Goal: Information Seeking & Learning: Learn about a topic

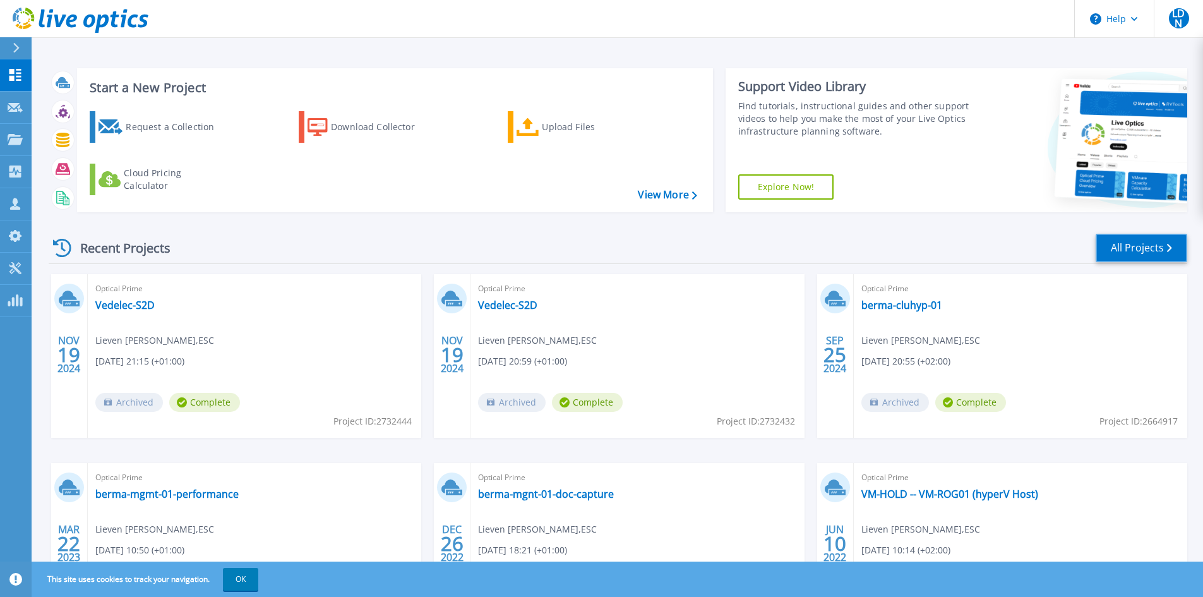
click at [1146, 248] on link "All Projects" at bounding box center [1142, 248] width 92 height 28
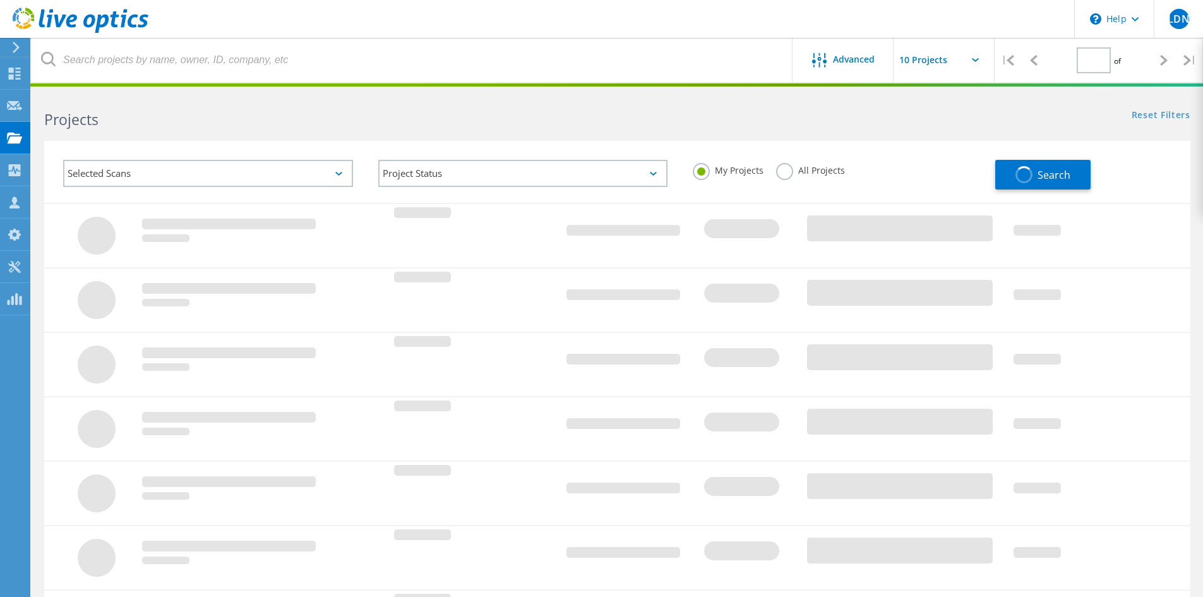
type input "1"
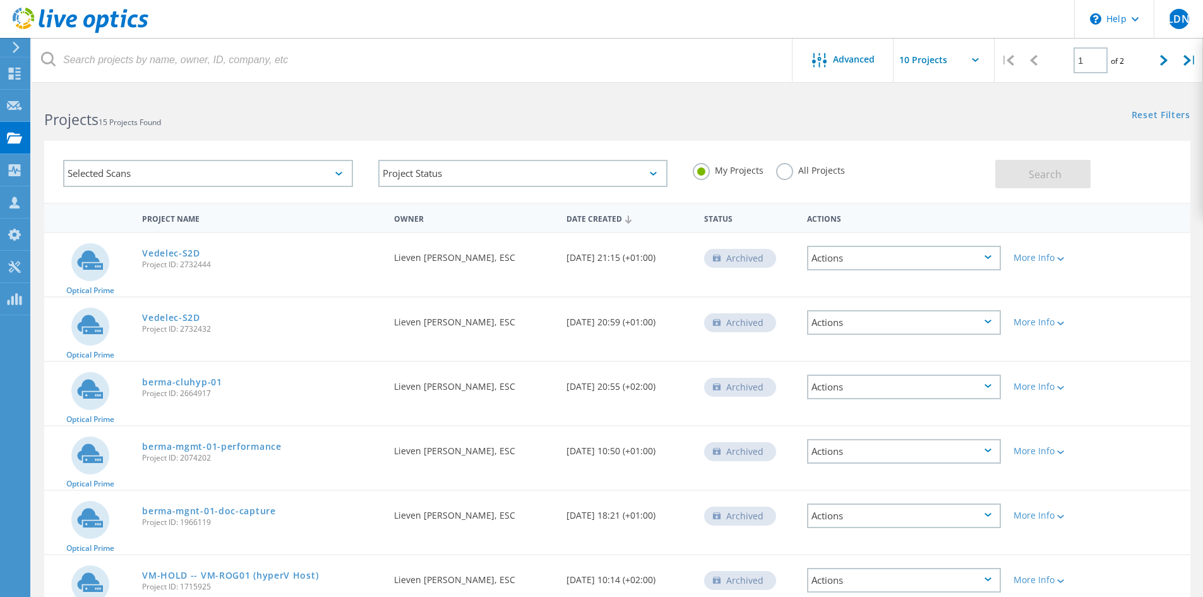
click at [291, 174] on div "Selected Scans" at bounding box center [208, 173] width 290 height 27
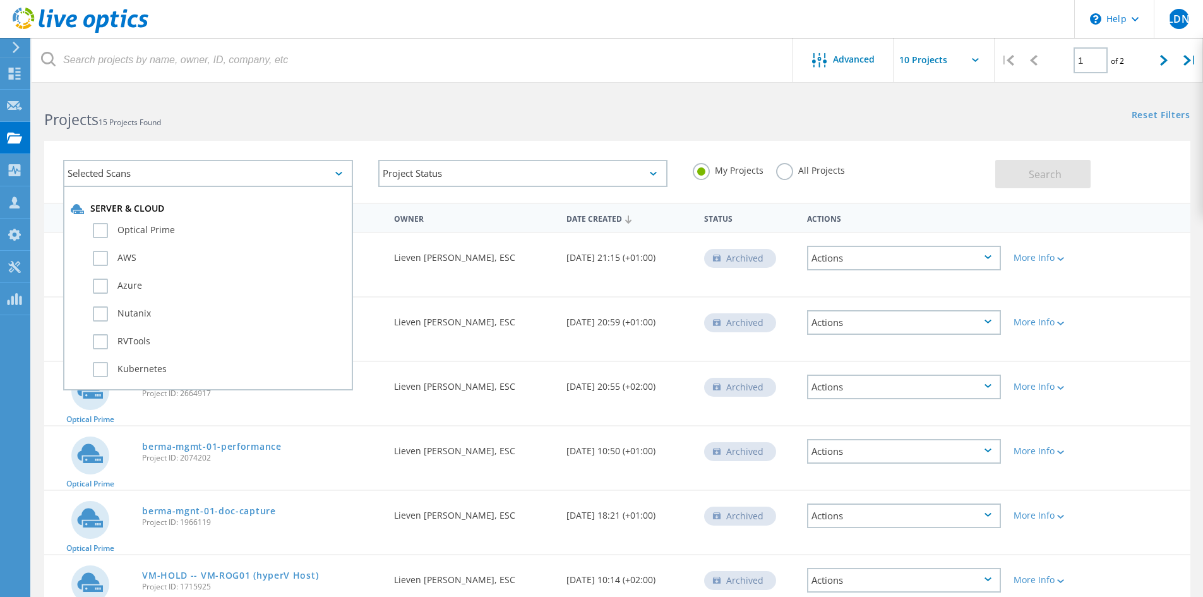
click at [288, 174] on div "Selected Scans" at bounding box center [208, 173] width 290 height 27
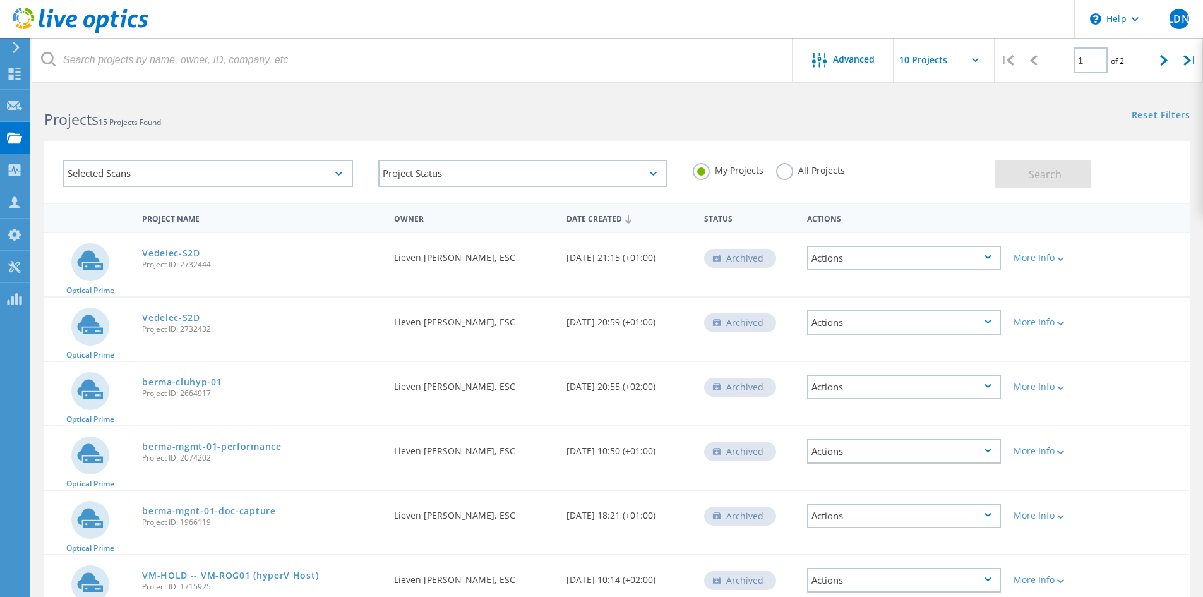
click at [786, 172] on label "All Projects" at bounding box center [810, 169] width 69 height 12
click at [0, 0] on input "All Projects" at bounding box center [0, 0] width 0 height 0
click at [1056, 172] on span "Search" at bounding box center [1045, 174] width 33 height 14
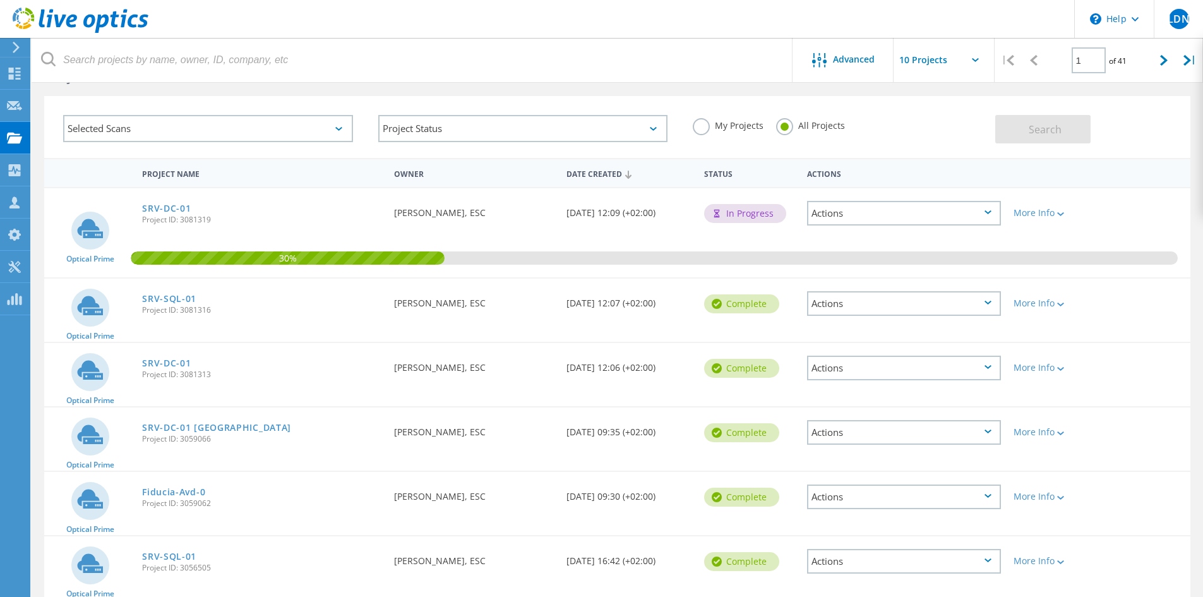
scroll to position [63, 0]
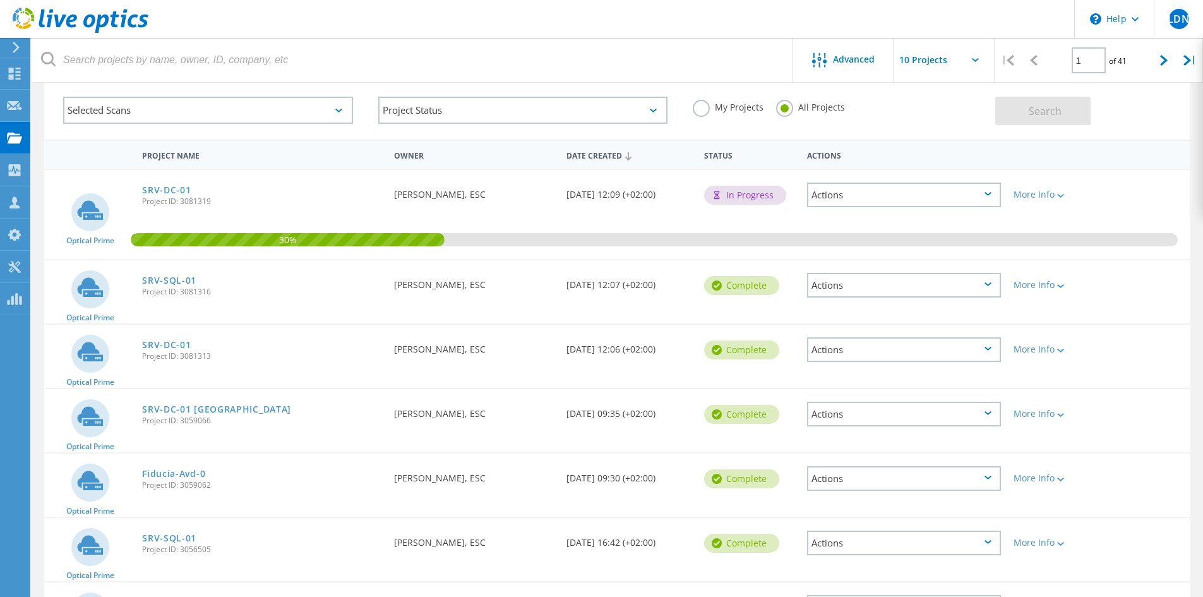
click at [231, 296] on div "SRV-SQL-01 Project ID: 3081316" at bounding box center [262, 284] width 252 height 48
click at [193, 373] on div "SRV-DC-01 Project ID: 3081313" at bounding box center [262, 349] width 252 height 48
click at [842, 347] on div "Actions" at bounding box center [904, 349] width 194 height 25
click at [841, 323] on div "View Project" at bounding box center [904, 321] width 191 height 20
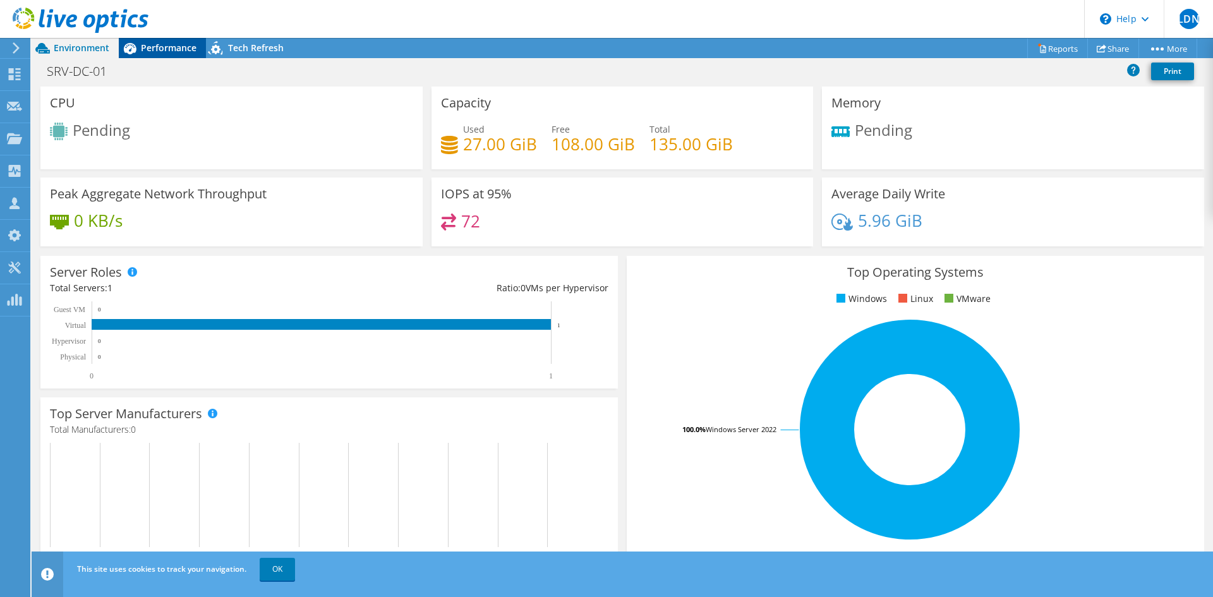
click at [172, 51] on span "Performance" at bounding box center [169, 48] width 56 height 12
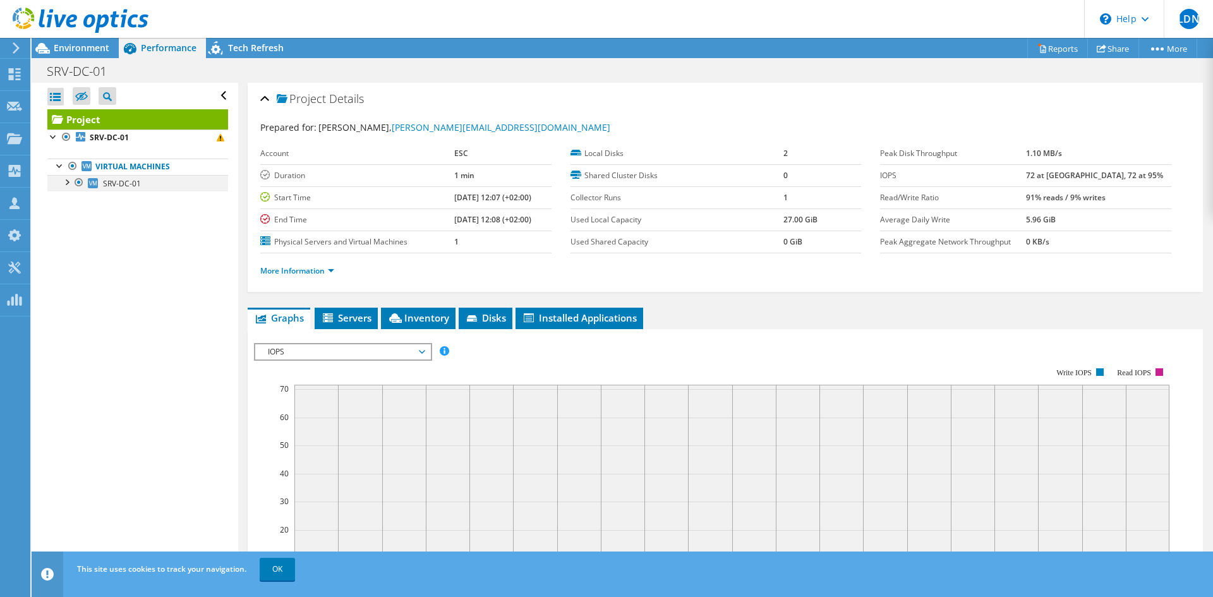
click at [66, 184] on div at bounding box center [66, 181] width 13 height 13
click at [86, 47] on span "Environment" at bounding box center [82, 48] width 56 height 12
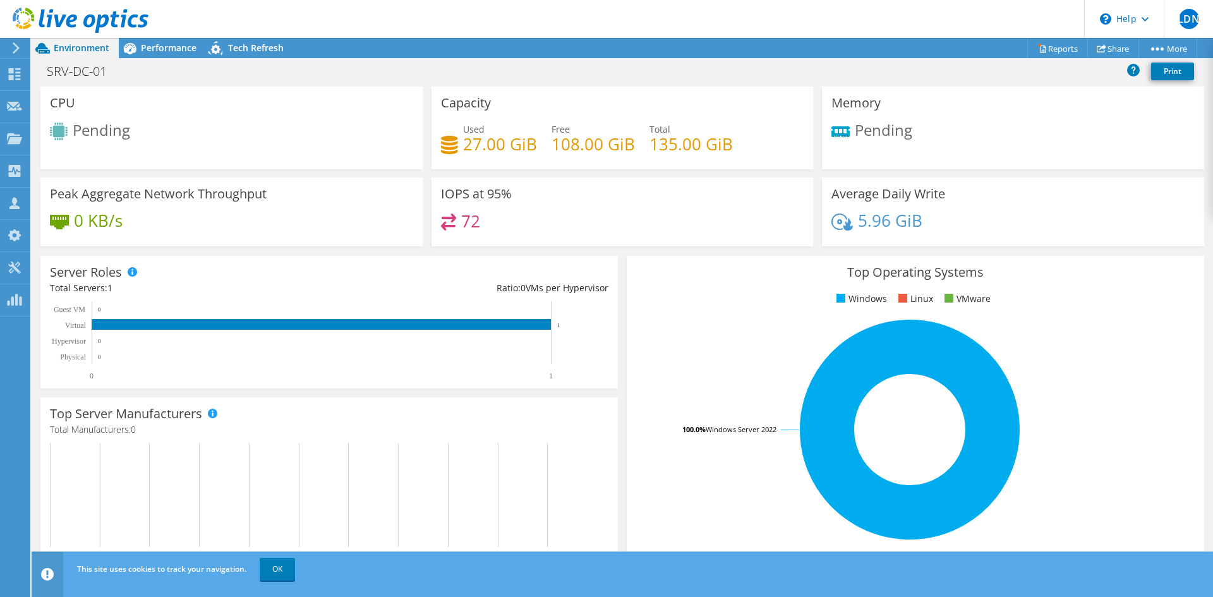
click at [159, 59] on div "SRV-DC-01 Print" at bounding box center [622, 70] width 1181 height 23
click at [209, 55] on icon at bounding box center [217, 50] width 22 height 26
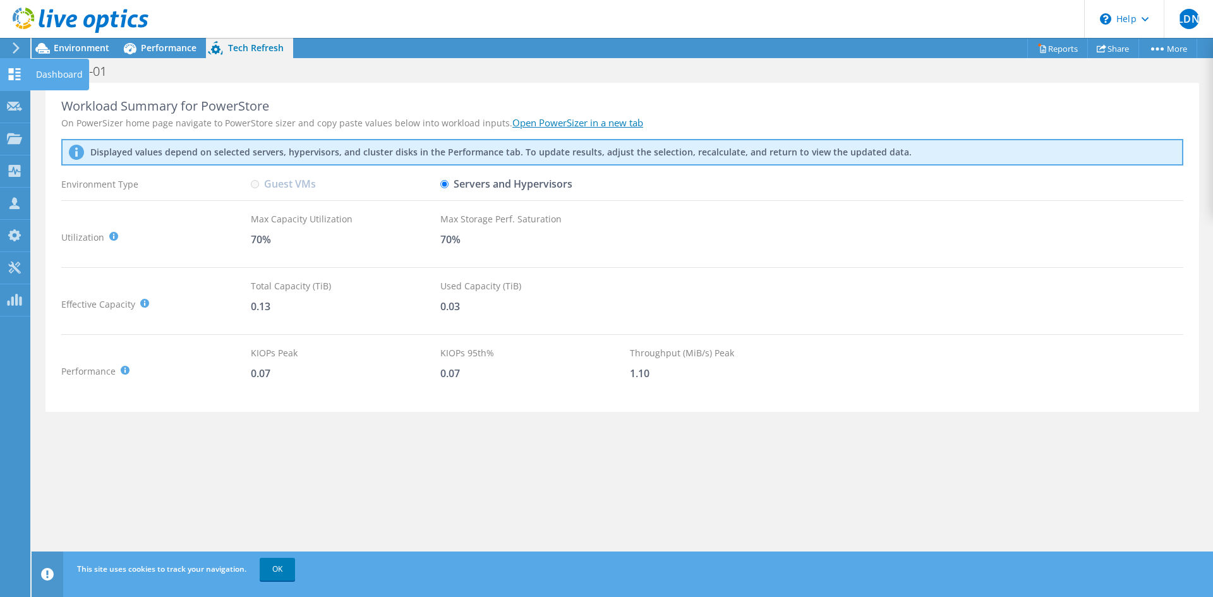
click at [14, 82] on div at bounding box center [14, 76] width 15 height 14
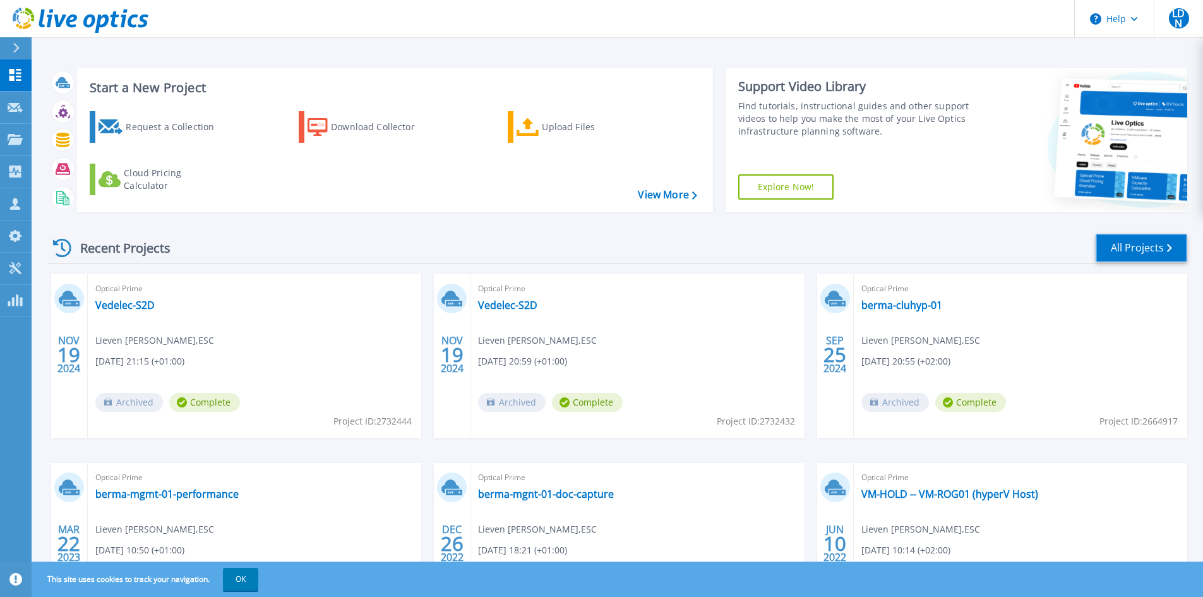
click at [1174, 244] on link "All Projects" at bounding box center [1142, 248] width 92 height 28
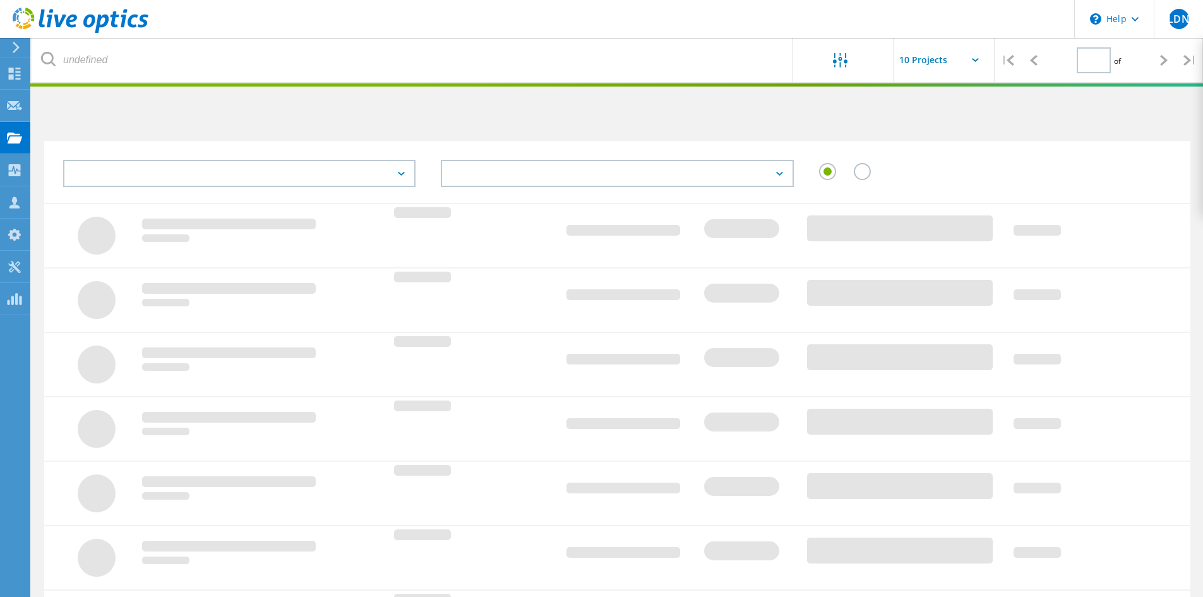
type input "1"
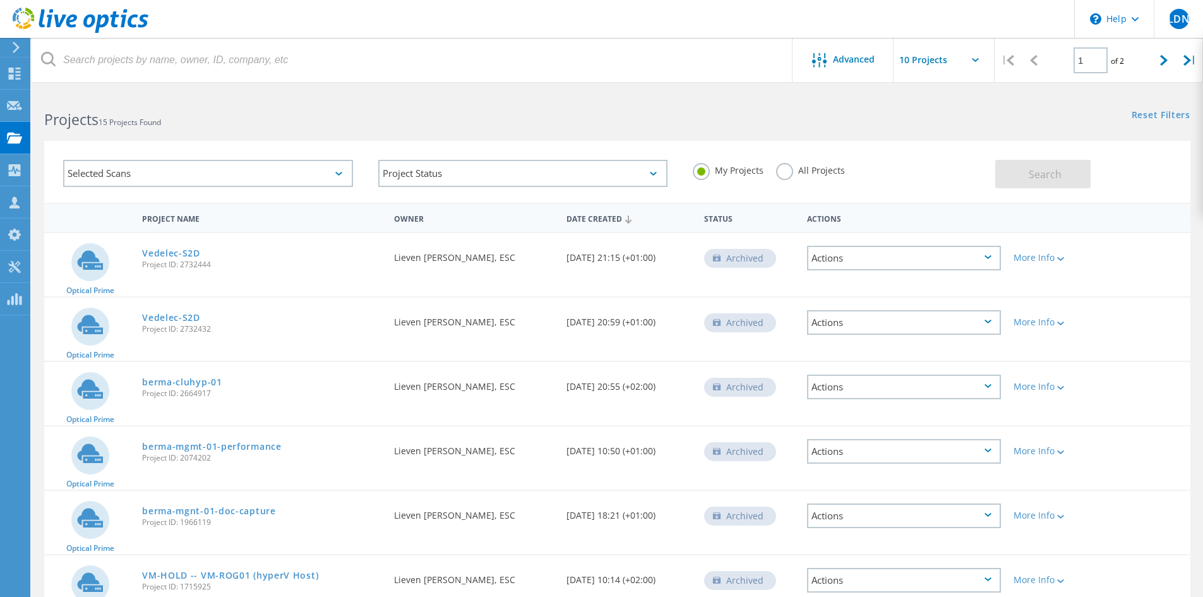
click at [800, 174] on label "All Projects" at bounding box center [810, 169] width 69 height 12
click at [0, 0] on input "All Projects" at bounding box center [0, 0] width 0 height 0
click at [1061, 180] on span "Search" at bounding box center [1045, 174] width 33 height 14
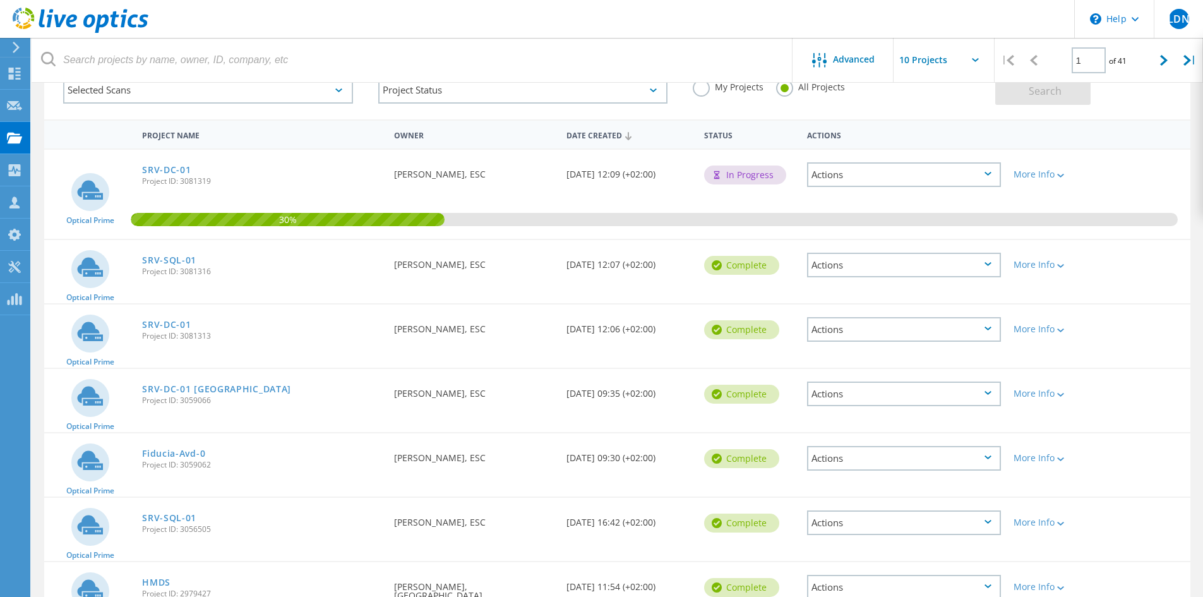
scroll to position [63, 0]
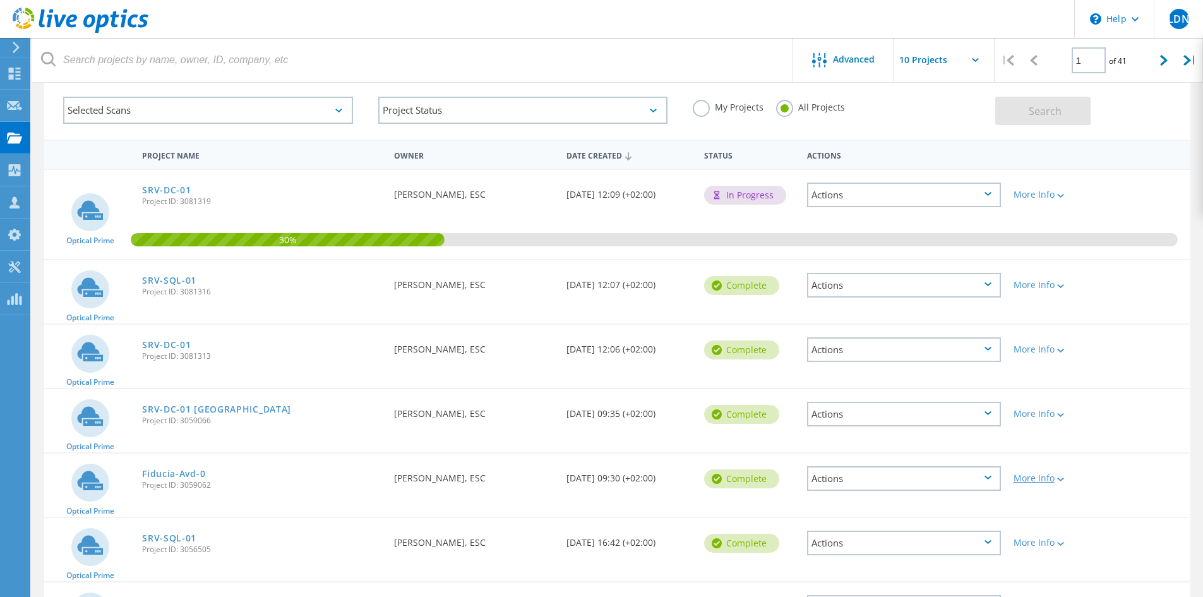
click at [1035, 479] on div "More Info" at bounding box center [1053, 478] width 79 height 9
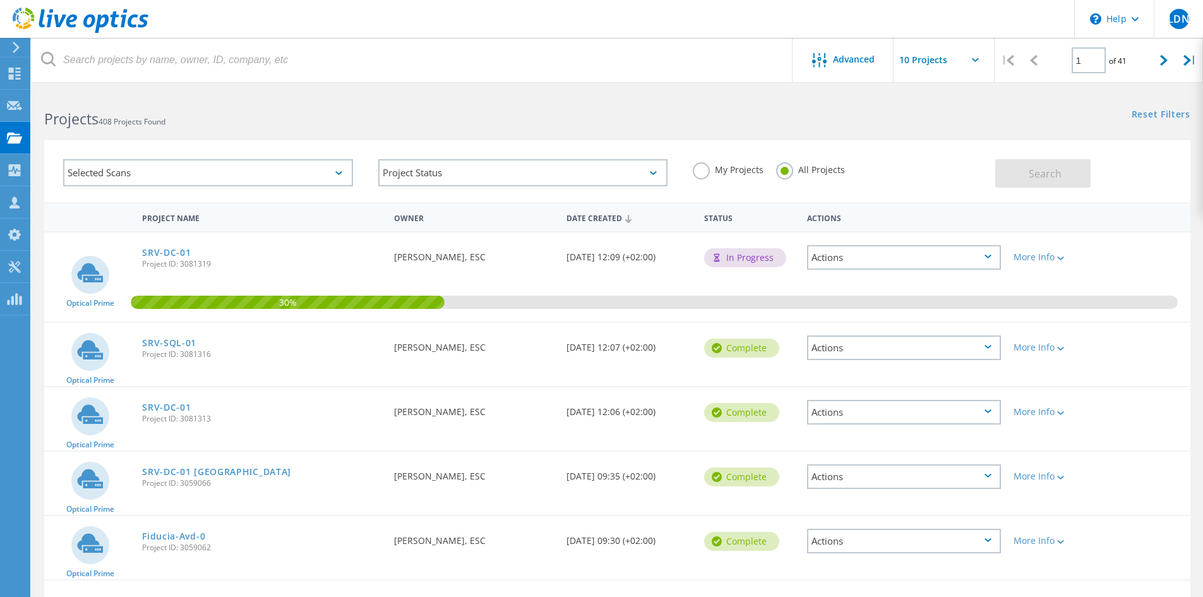
scroll to position [0, 0]
click at [983, 260] on div "Actions" at bounding box center [904, 258] width 194 height 25
click at [846, 242] on div "View Project" at bounding box center [904, 239] width 191 height 20
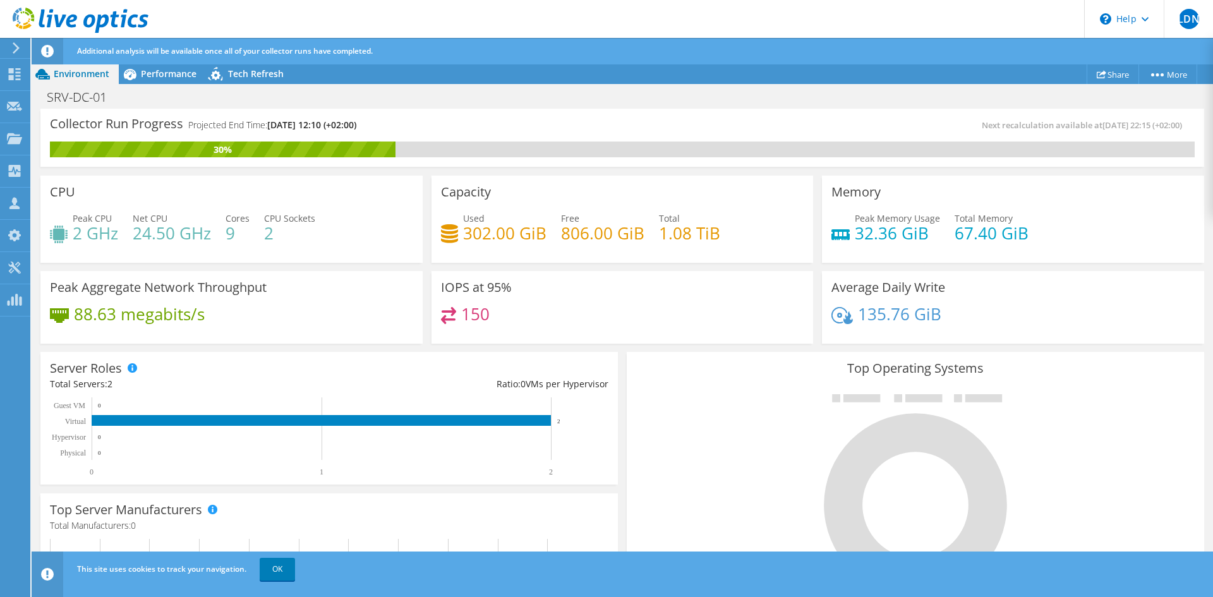
scroll to position [356, 0]
click at [493, 122] on div "Collector Run Progress Projected End Time: 10/13/2025, 12:10 (+02:00)" at bounding box center [336, 129] width 572 height 23
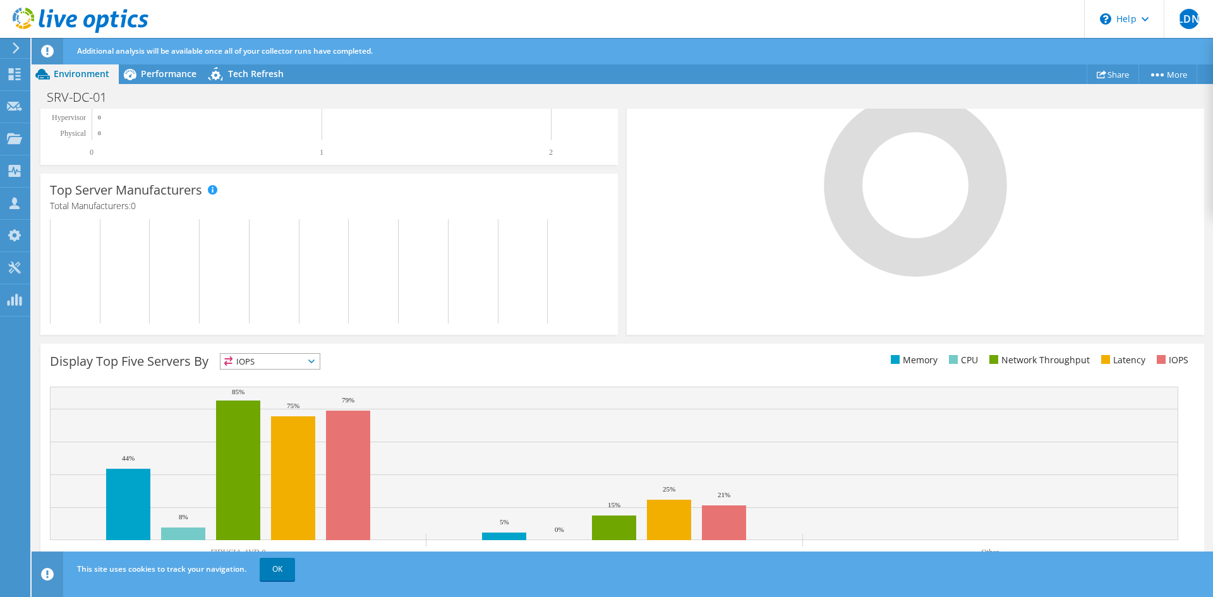
scroll to position [320, 0]
click at [320, 357] on span "IOPS" at bounding box center [269, 360] width 99 height 15
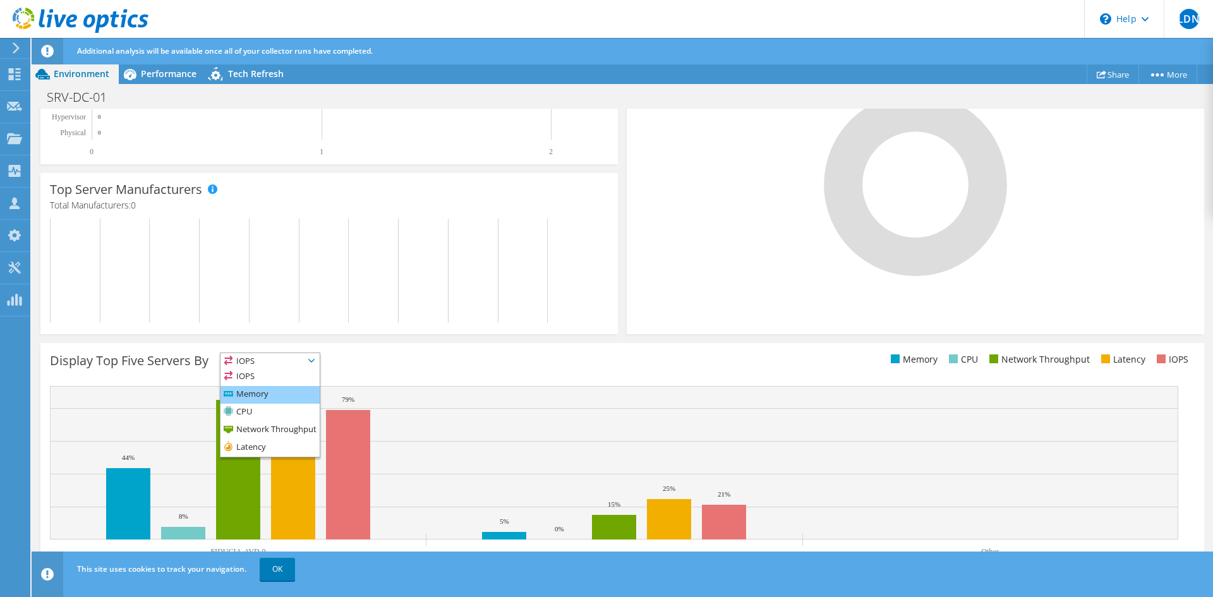
click at [268, 391] on li "Memory" at bounding box center [269, 395] width 99 height 18
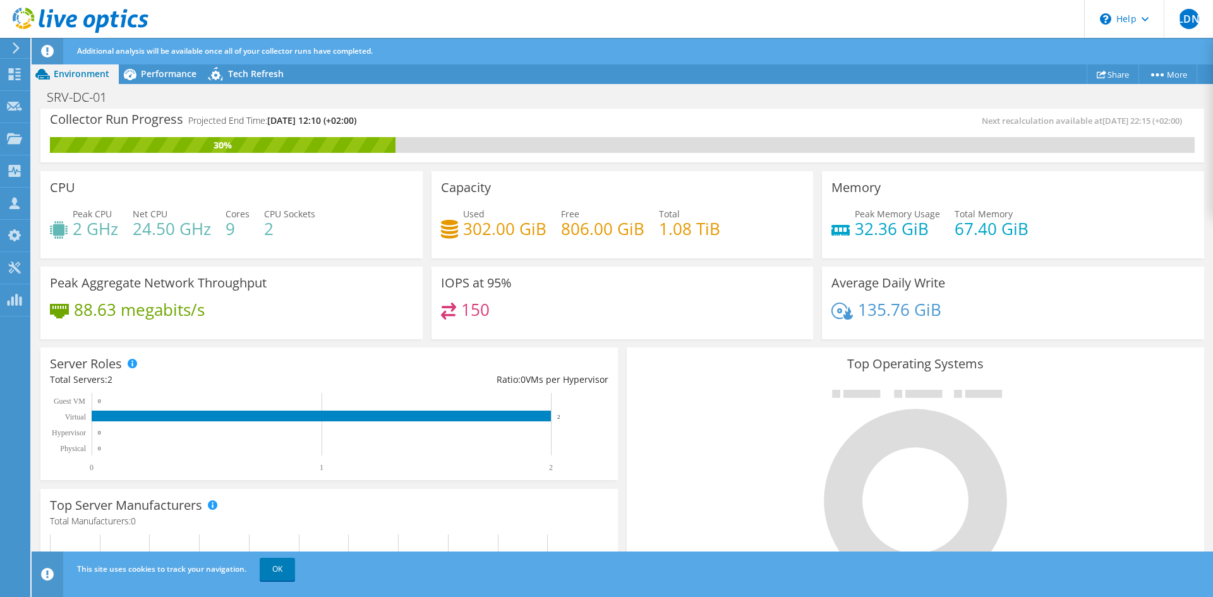
scroll to position [103, 0]
click at [178, 78] on span "Performance" at bounding box center [169, 74] width 56 height 12
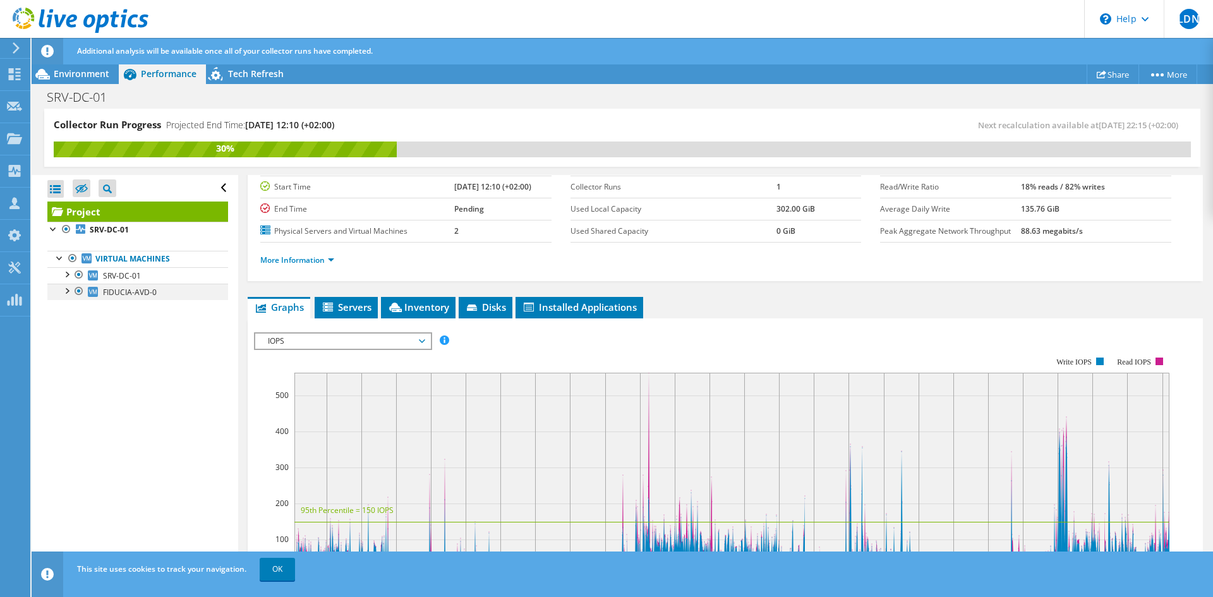
click at [66, 294] on div at bounding box center [66, 290] width 13 height 13
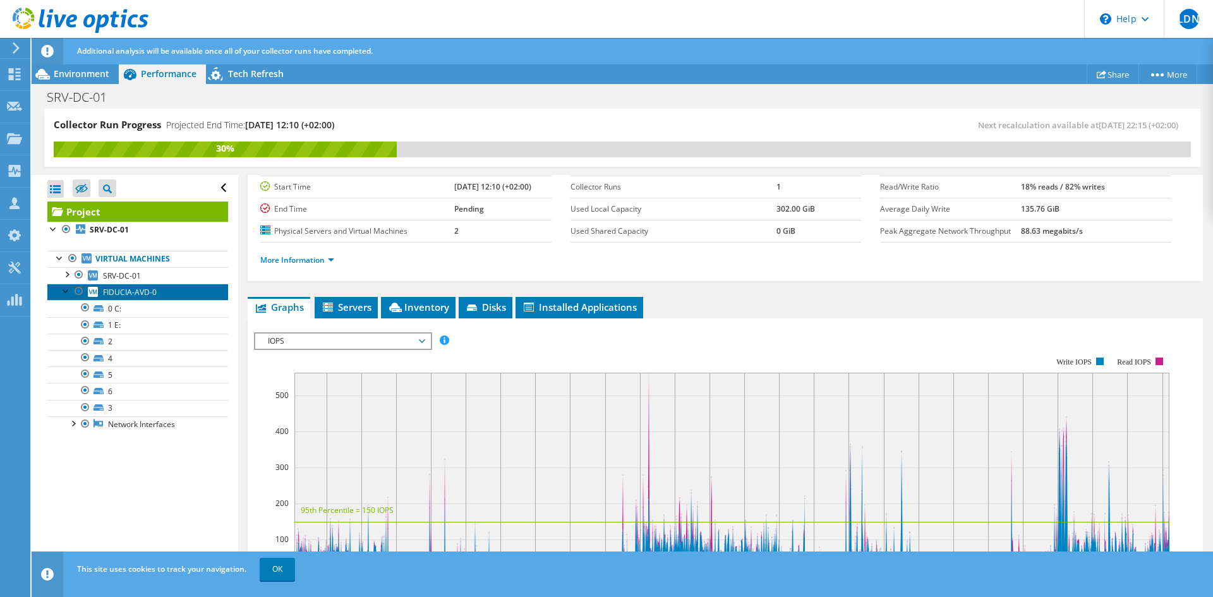
click at [152, 294] on span "FIDUCIA-AVD-0" at bounding box center [130, 292] width 54 height 11
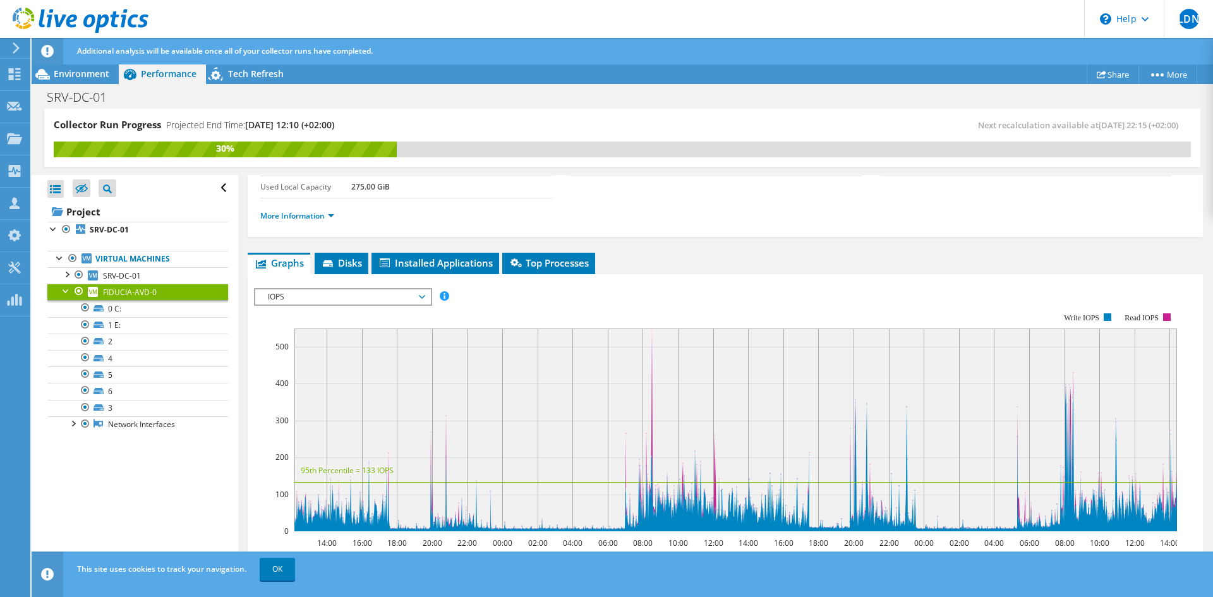
click at [424, 299] on span "IOPS" at bounding box center [343, 296] width 162 height 15
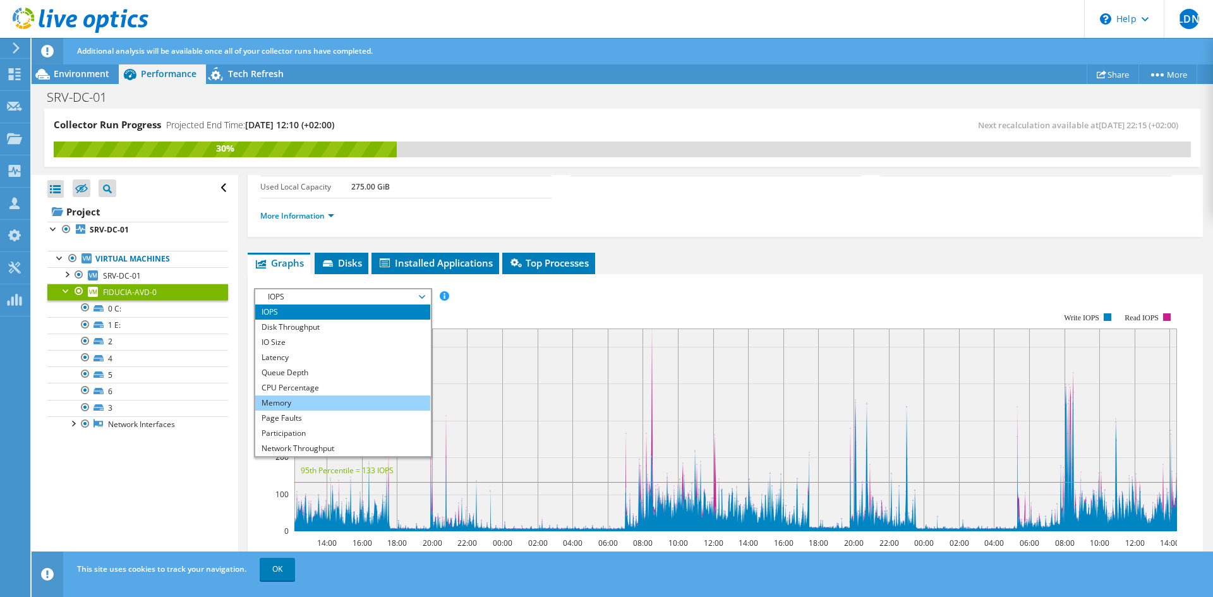
click at [303, 404] on li "Memory" at bounding box center [342, 402] width 175 height 15
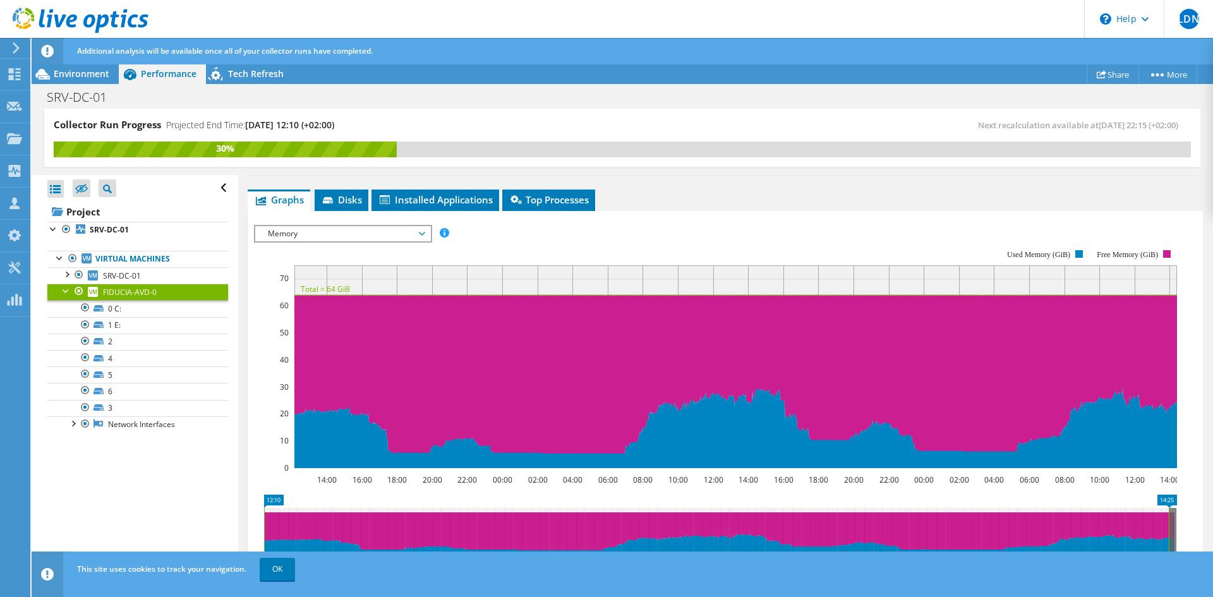
scroll to position [229, 0]
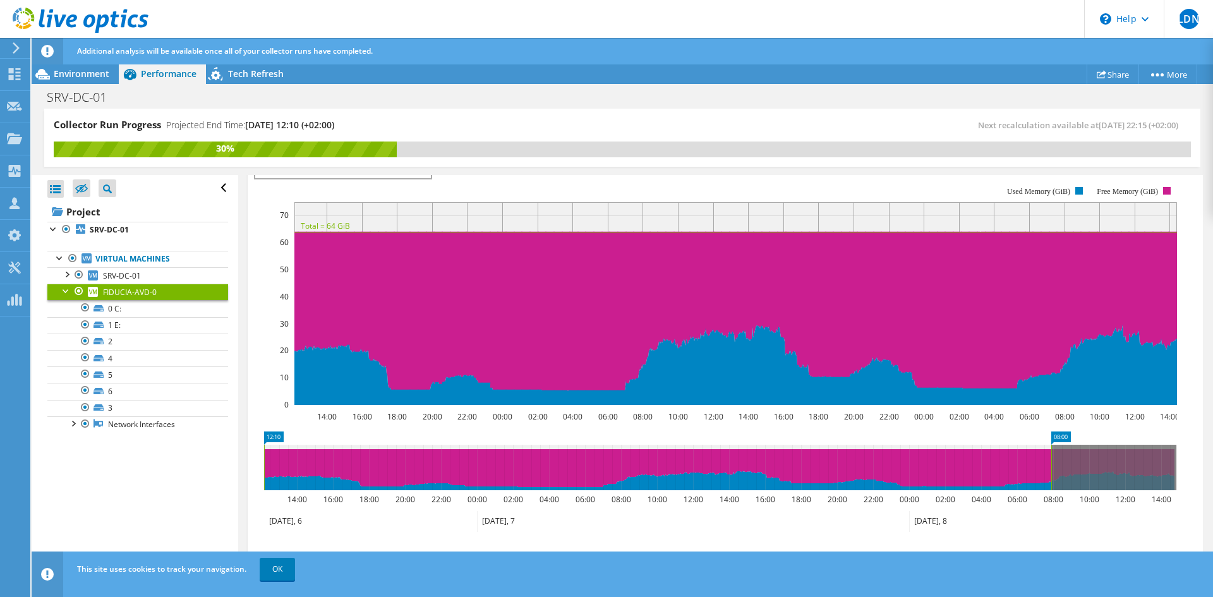
drag, startPoint x: 1169, startPoint y: 467, endPoint x: 1038, endPoint y: 466, distance: 130.8
click at [1049, 466] on rect at bounding box center [1051, 467] width 5 height 45
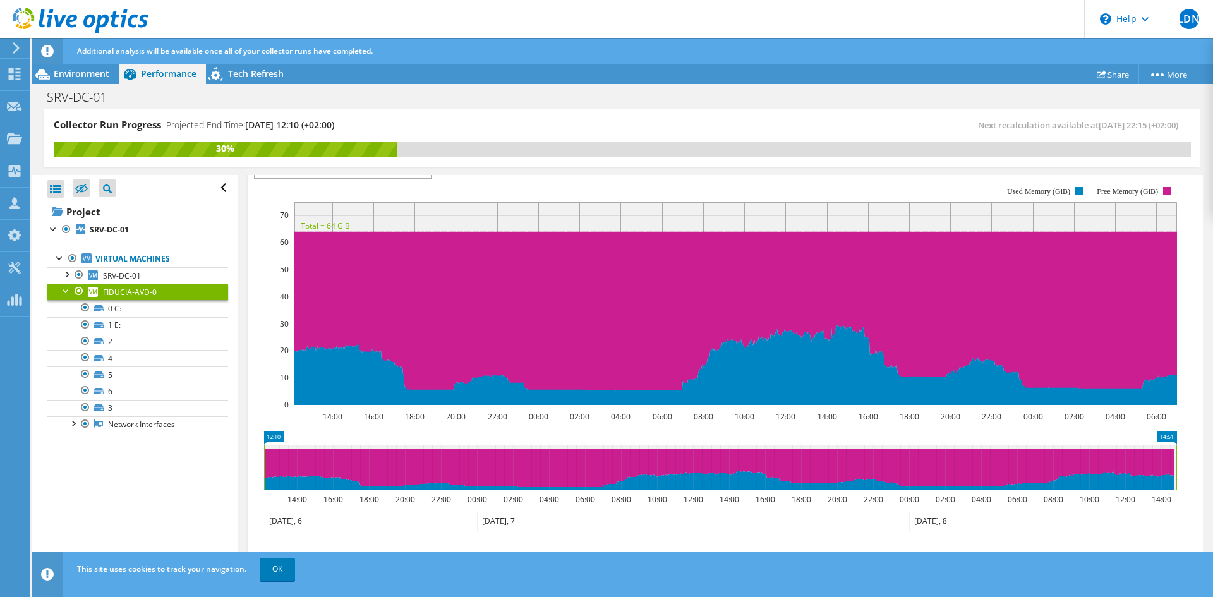
drag, startPoint x: 1035, startPoint y: 473, endPoint x: 1187, endPoint y: 467, distance: 152.3
click at [1187, 467] on section "IOPS Disk Throughput IO Size Latency Queue Depth CPU Percentage Memory Page Fau…" at bounding box center [725, 403] width 955 height 510
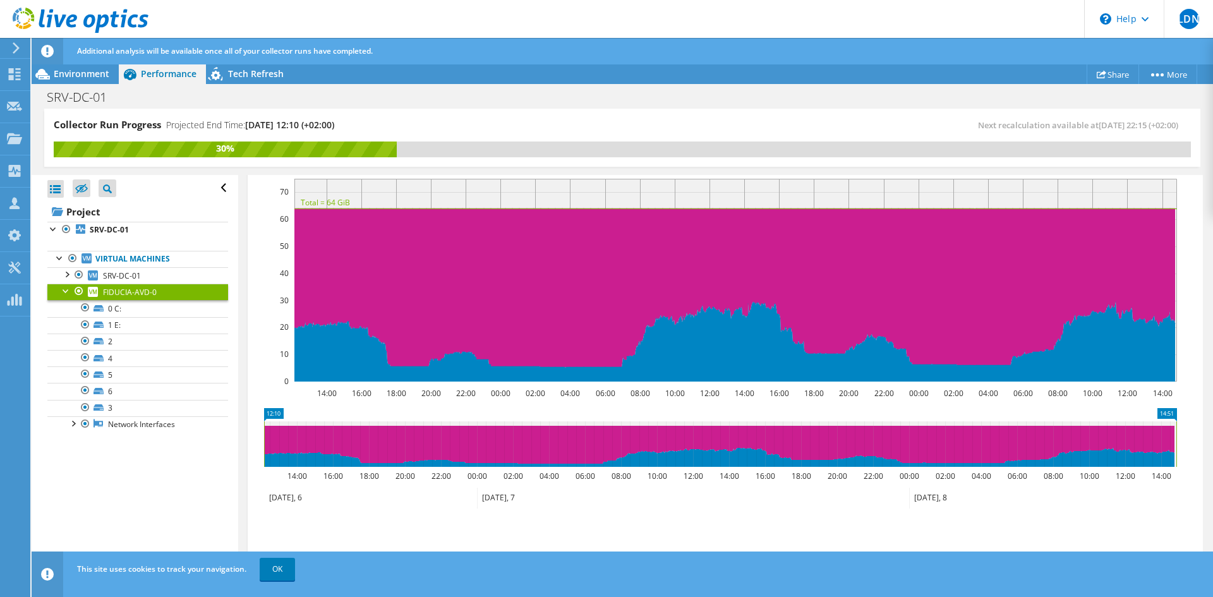
scroll to position [311, 0]
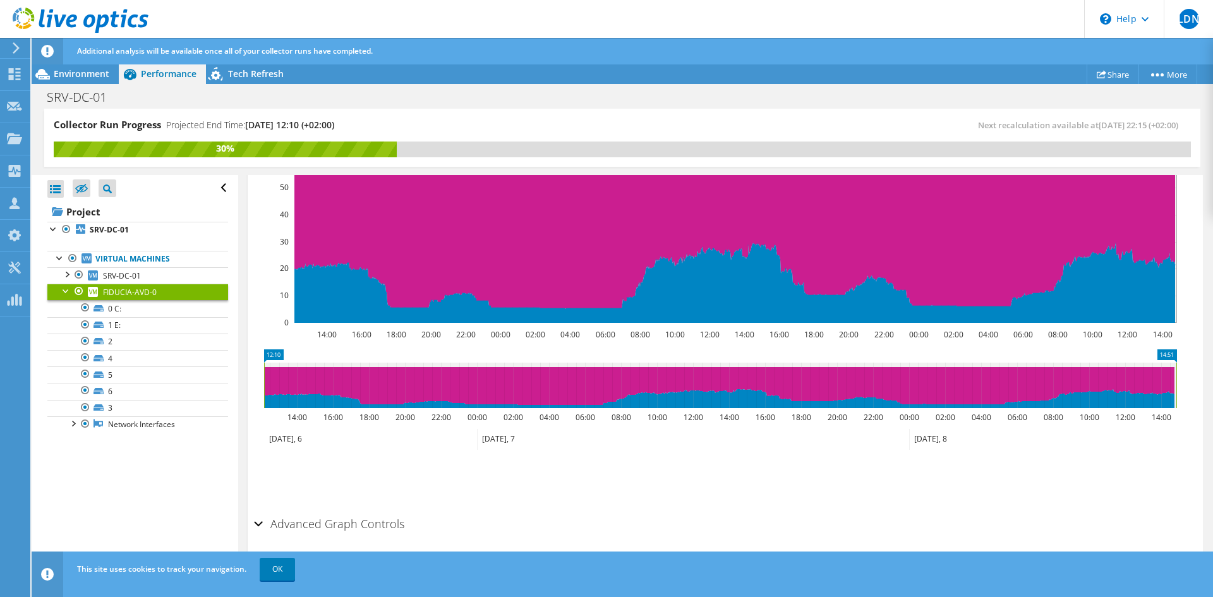
click at [332, 524] on h2 "Advanced Graph Controls" at bounding box center [329, 523] width 150 height 25
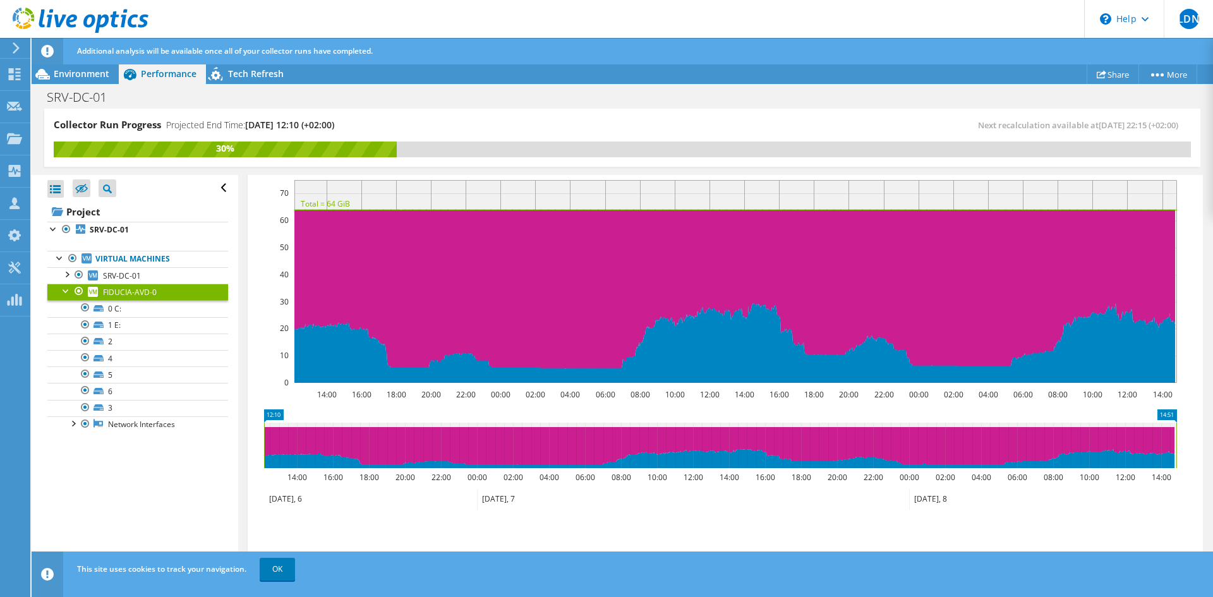
scroll to position [236, 0]
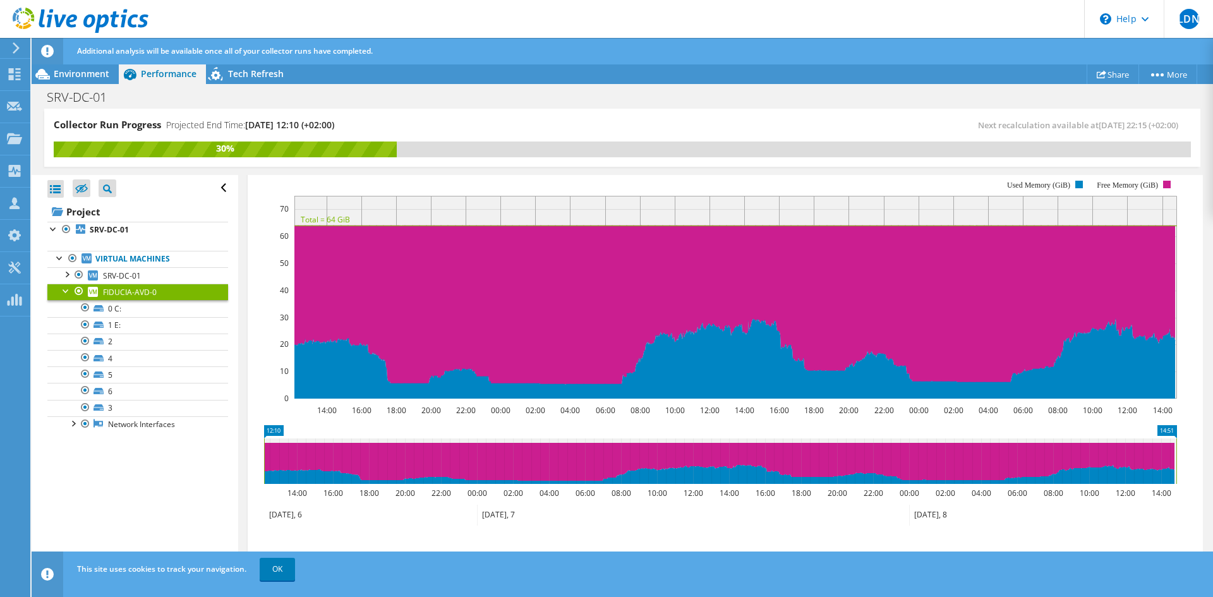
click at [19, 51] on icon at bounding box center [15, 47] width 9 height 11
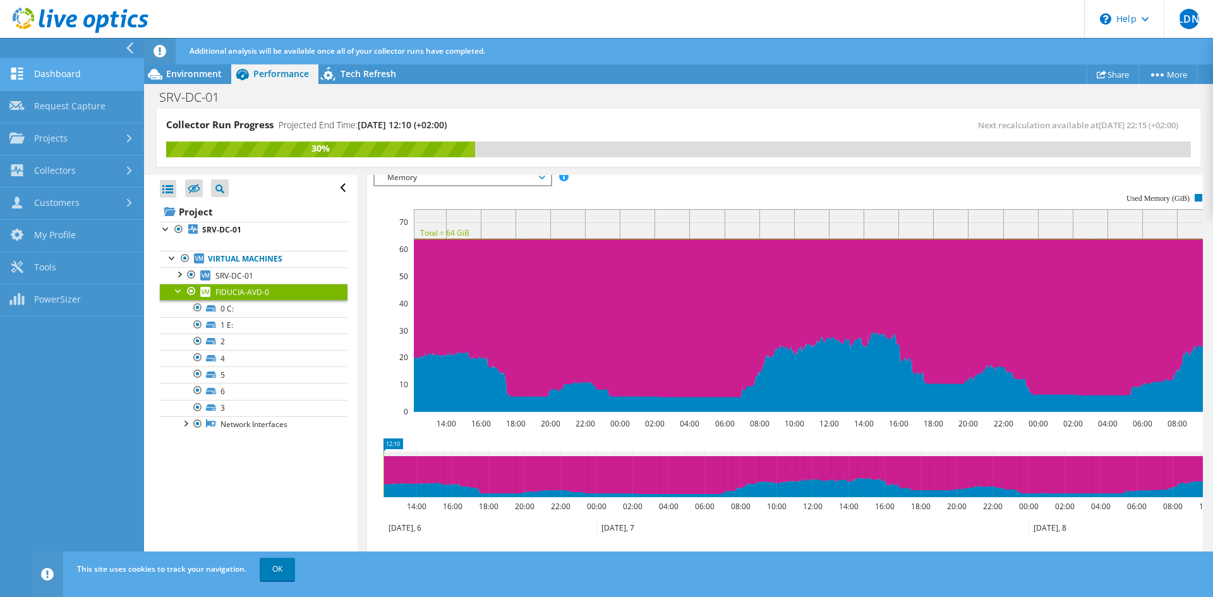
click at [66, 85] on link "Dashboard" at bounding box center [72, 75] width 144 height 32
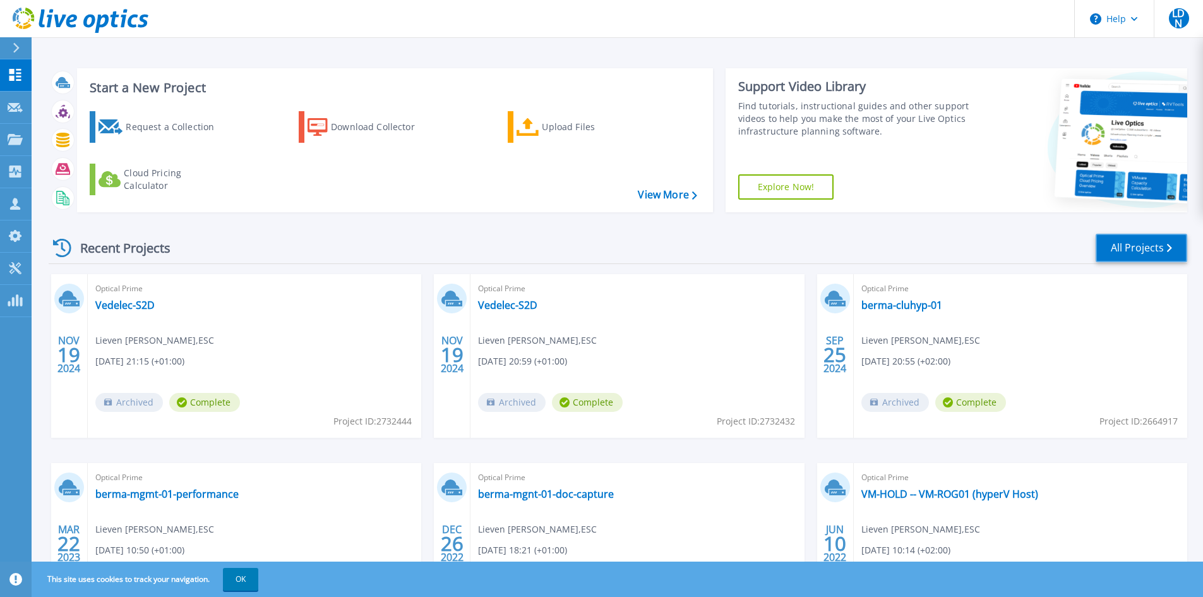
click at [1171, 253] on link "All Projects" at bounding box center [1142, 248] width 92 height 28
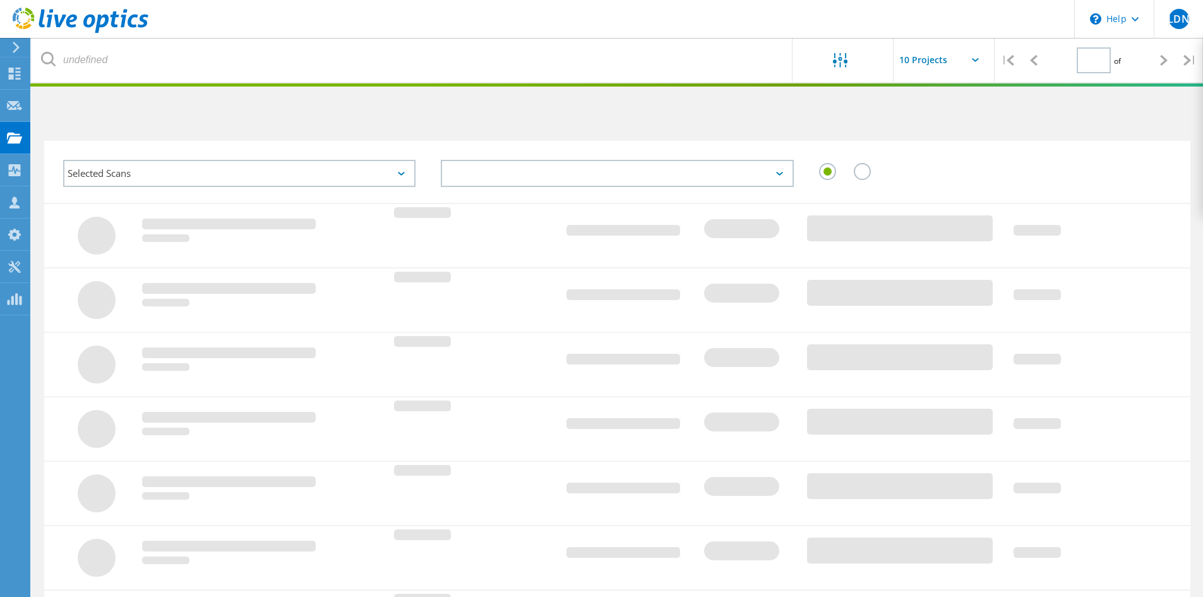
type input "1"
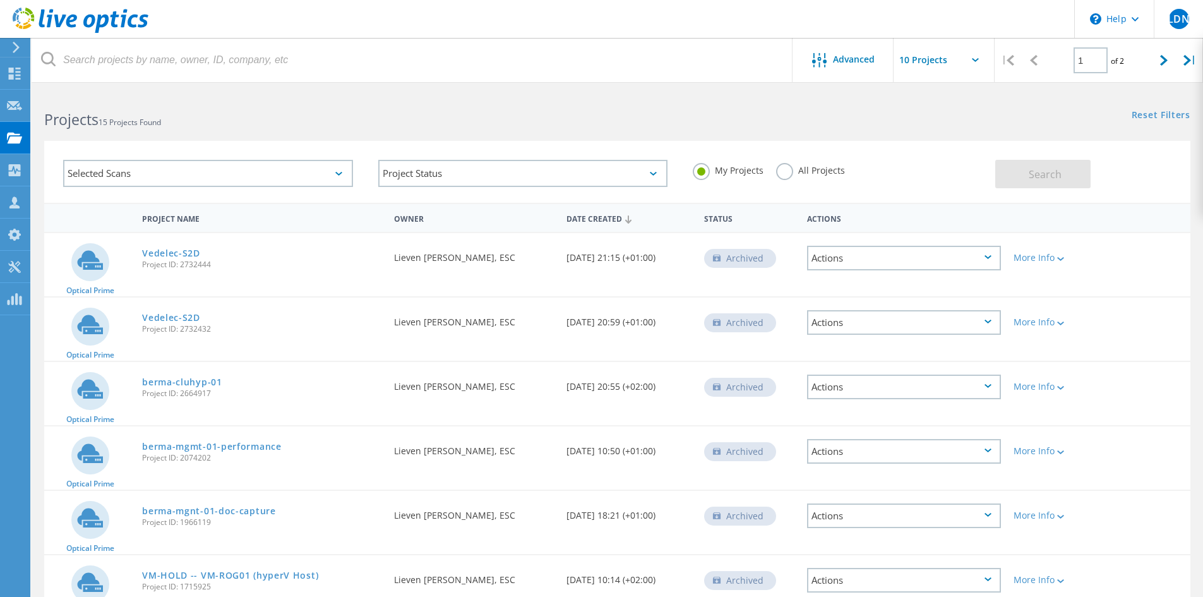
click at [814, 164] on label "All Projects" at bounding box center [810, 169] width 69 height 12
click at [0, 0] on input "All Projects" at bounding box center [0, 0] width 0 height 0
click at [1041, 179] on span "Search" at bounding box center [1045, 174] width 33 height 14
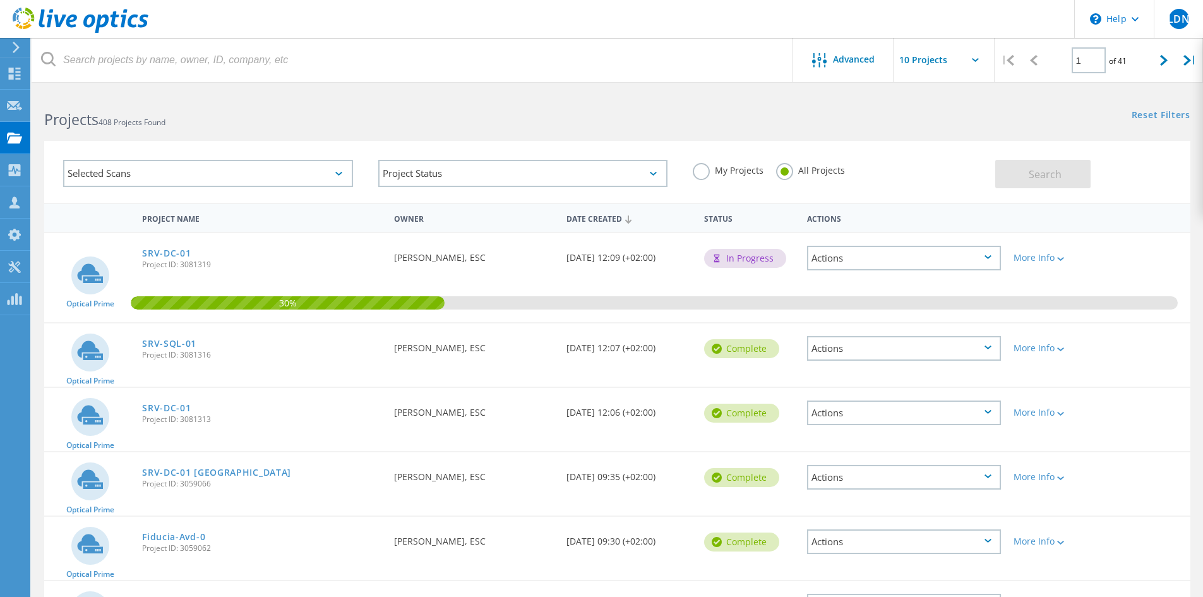
click at [287, 471] on div "SRV-DC-01 Fiducia Project ID: 3059066" at bounding box center [262, 476] width 252 height 48
click at [88, 484] on icon at bounding box center [90, 478] width 26 height 19
click at [157, 476] on link "SRV-DC-01 [GEOGRAPHIC_DATA]" at bounding box center [216, 472] width 149 height 9
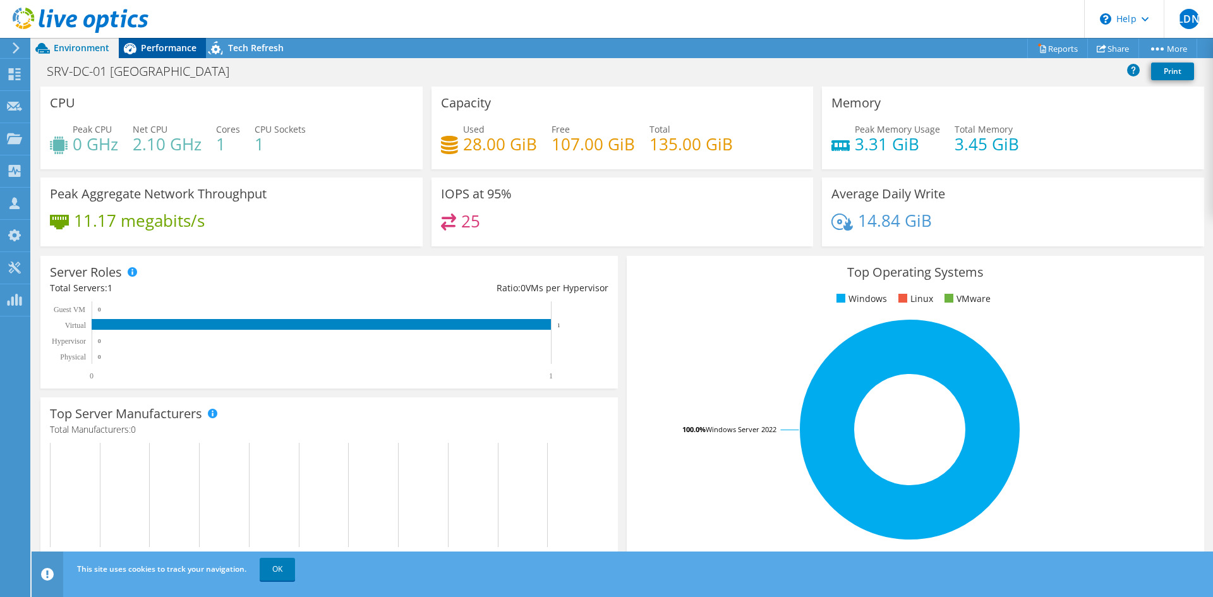
click at [172, 51] on span "Performance" at bounding box center [169, 48] width 56 height 12
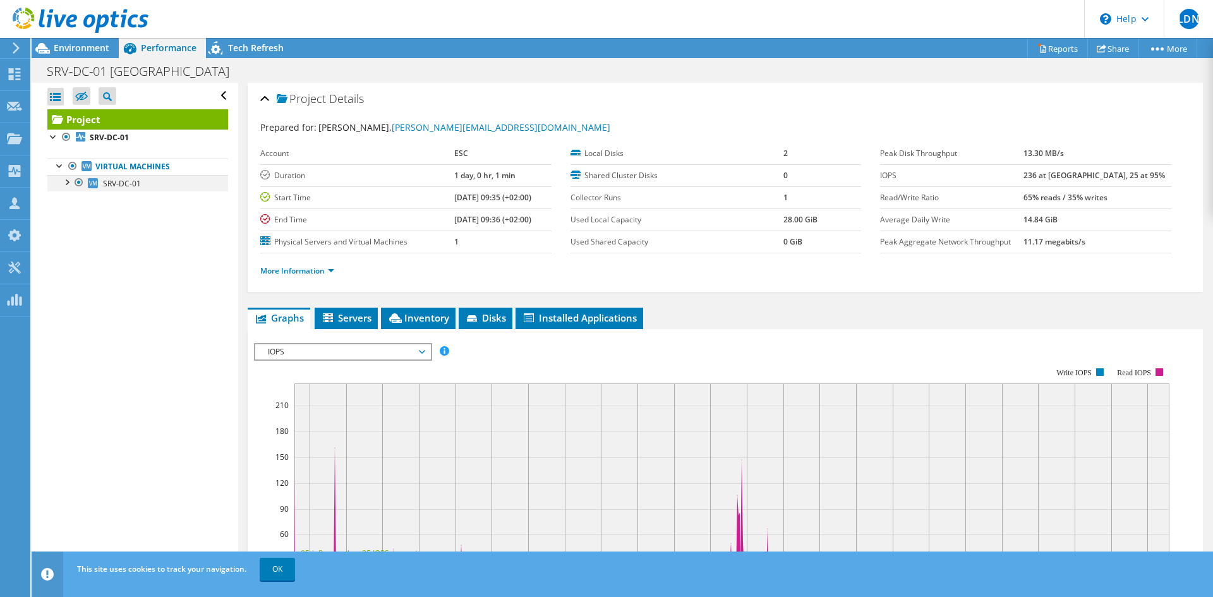
click at [68, 184] on div at bounding box center [66, 181] width 13 height 13
click at [83, 52] on span "Environment" at bounding box center [82, 48] width 56 height 12
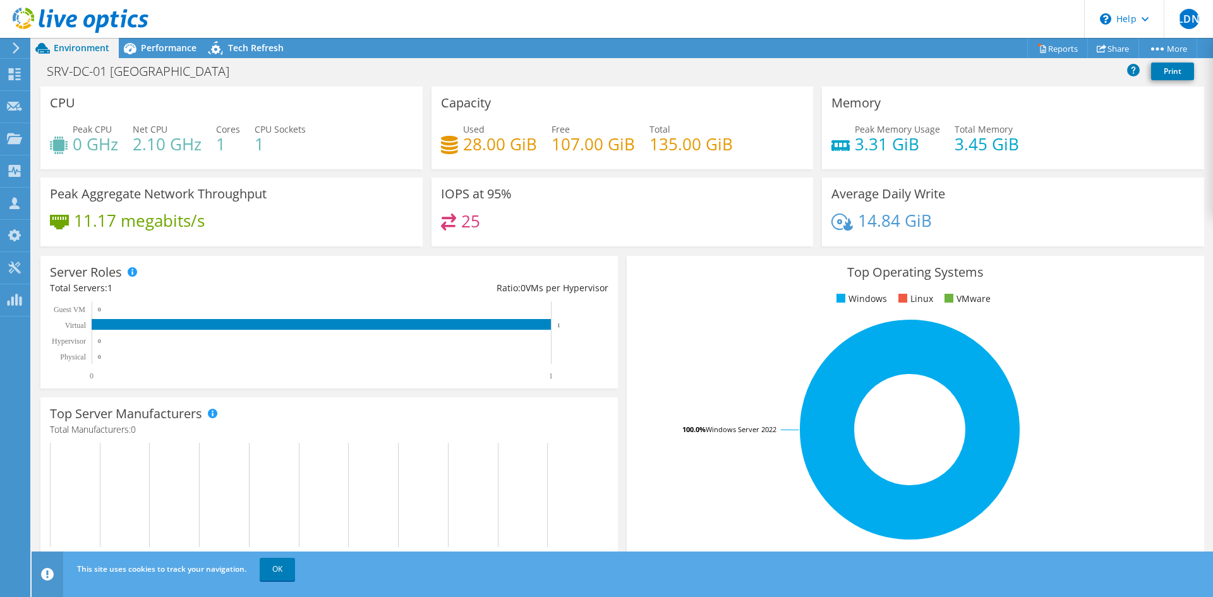
click at [70, 50] on span "Environment" at bounding box center [82, 48] width 56 height 12
click at [20, 53] on icon at bounding box center [15, 47] width 9 height 11
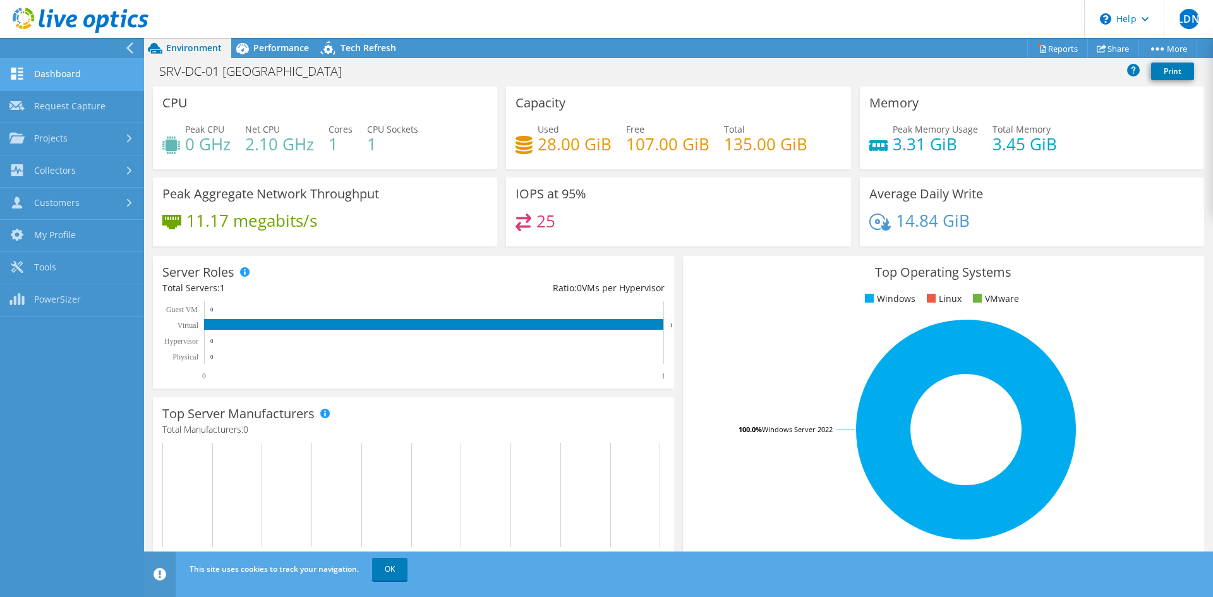
click at [68, 71] on link "Dashboard" at bounding box center [72, 75] width 144 height 32
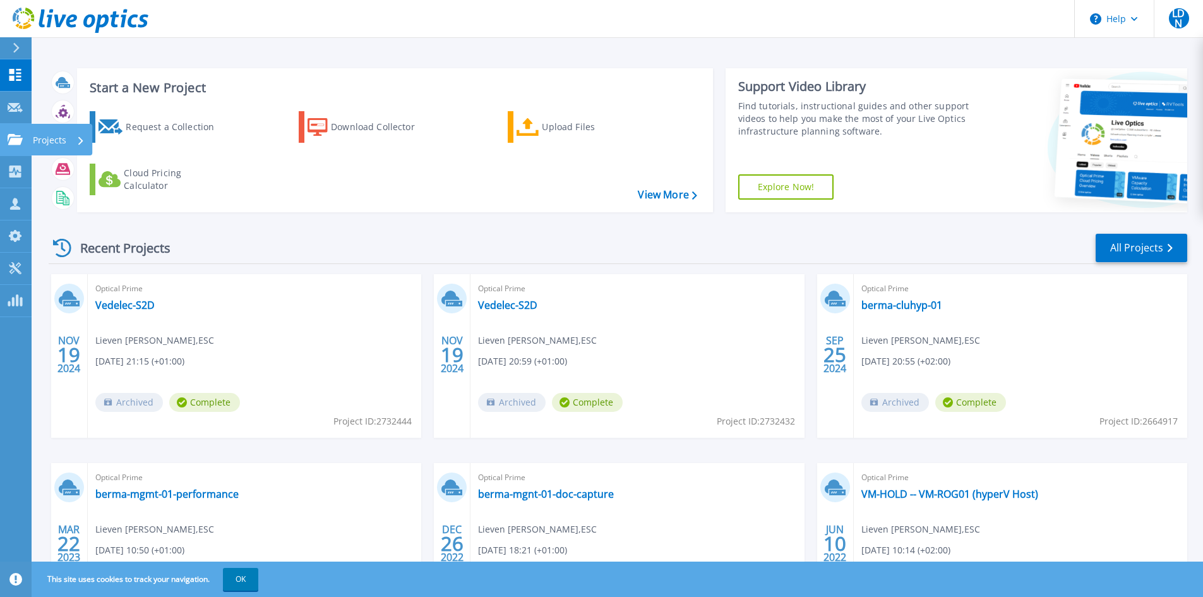
click at [9, 131] on link "Projects Projects" at bounding box center [16, 140] width 32 height 32
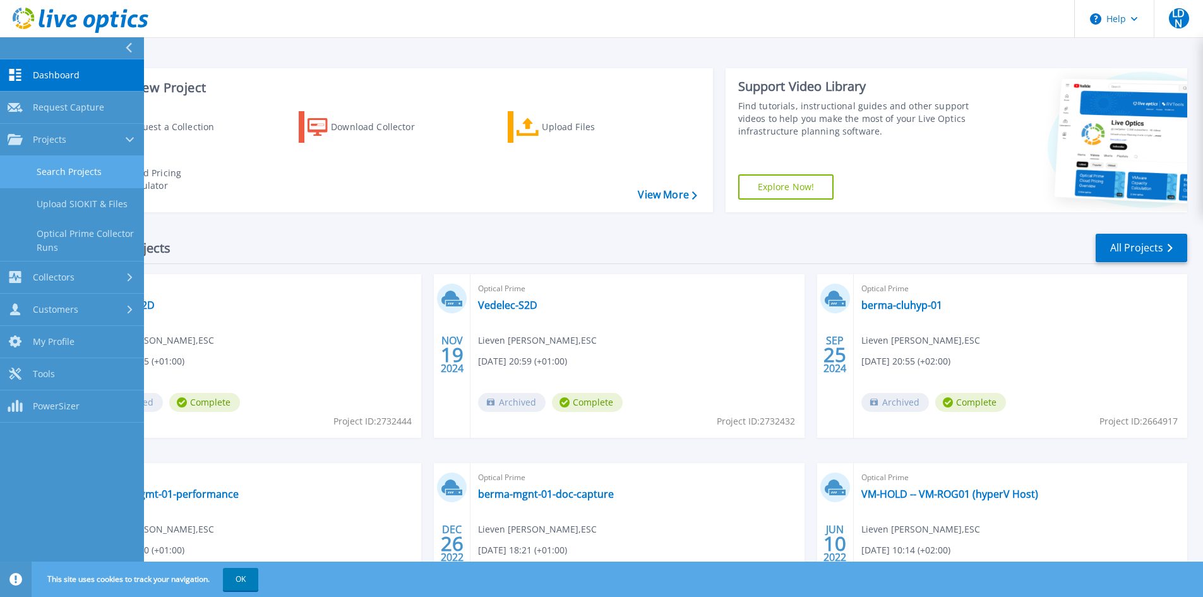
click at [75, 171] on link "Search Projects" at bounding box center [72, 172] width 144 height 32
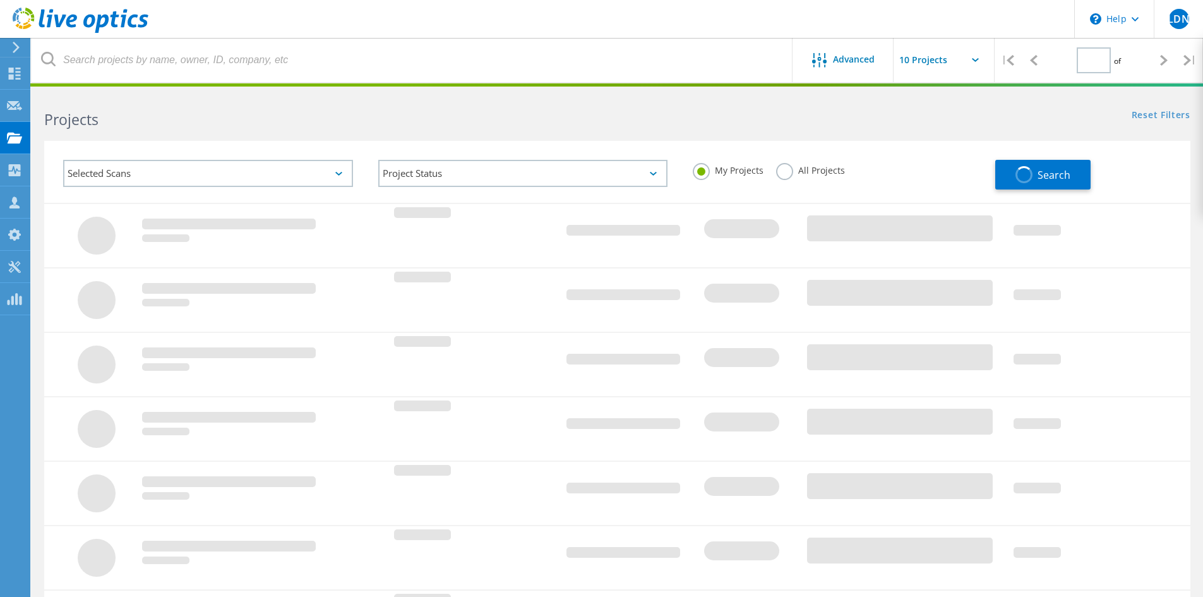
type input "1"
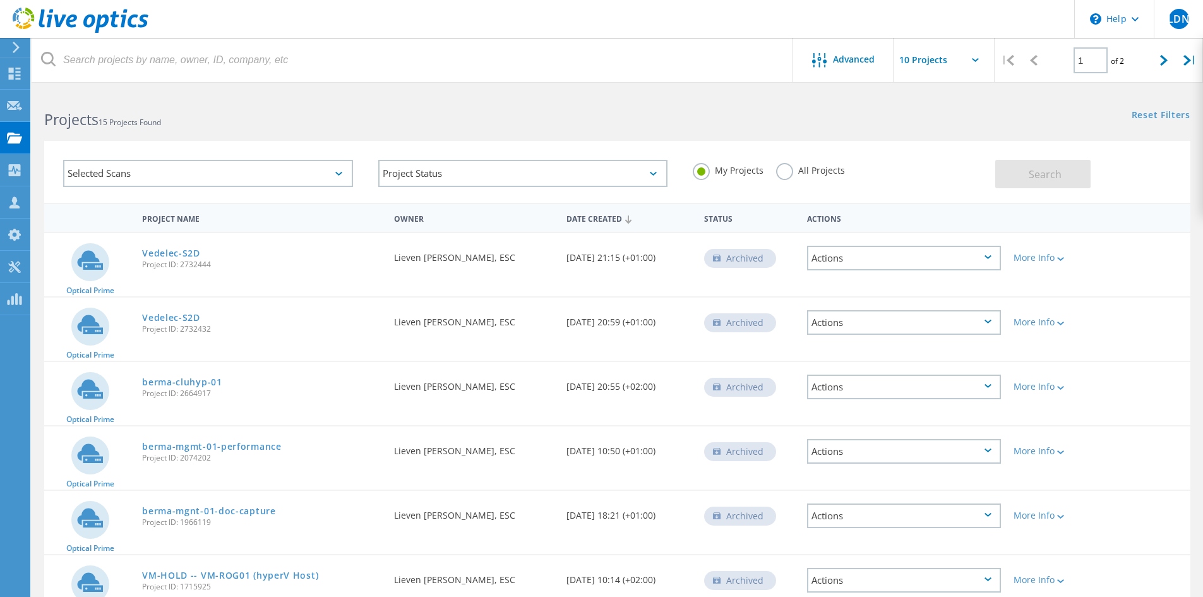
click at [803, 169] on label "All Projects" at bounding box center [810, 169] width 69 height 12
click at [0, 0] on input "All Projects" at bounding box center [0, 0] width 0 height 0
click at [1040, 172] on span "Search" at bounding box center [1045, 174] width 33 height 14
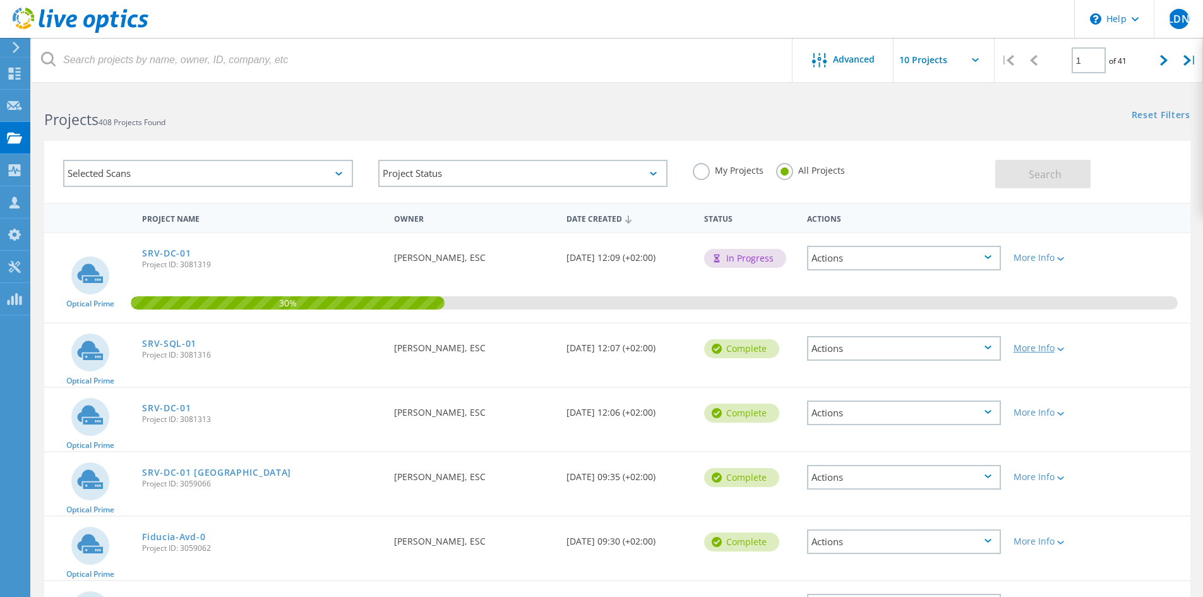
click at [1041, 351] on div "More Info" at bounding box center [1053, 348] width 79 height 9
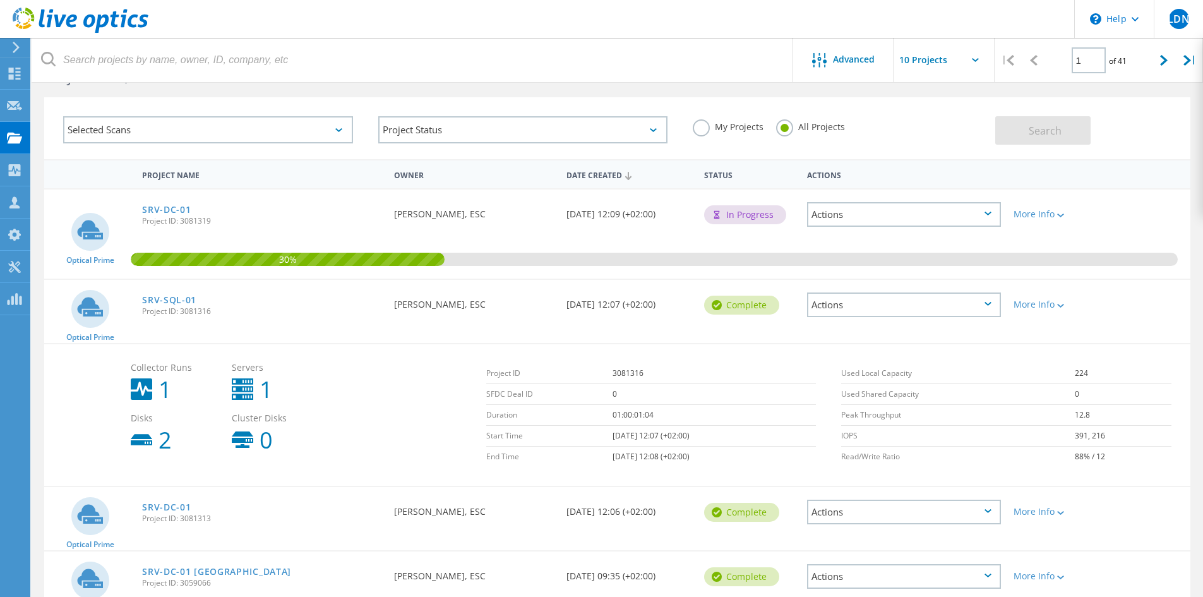
scroll to position [63, 0]
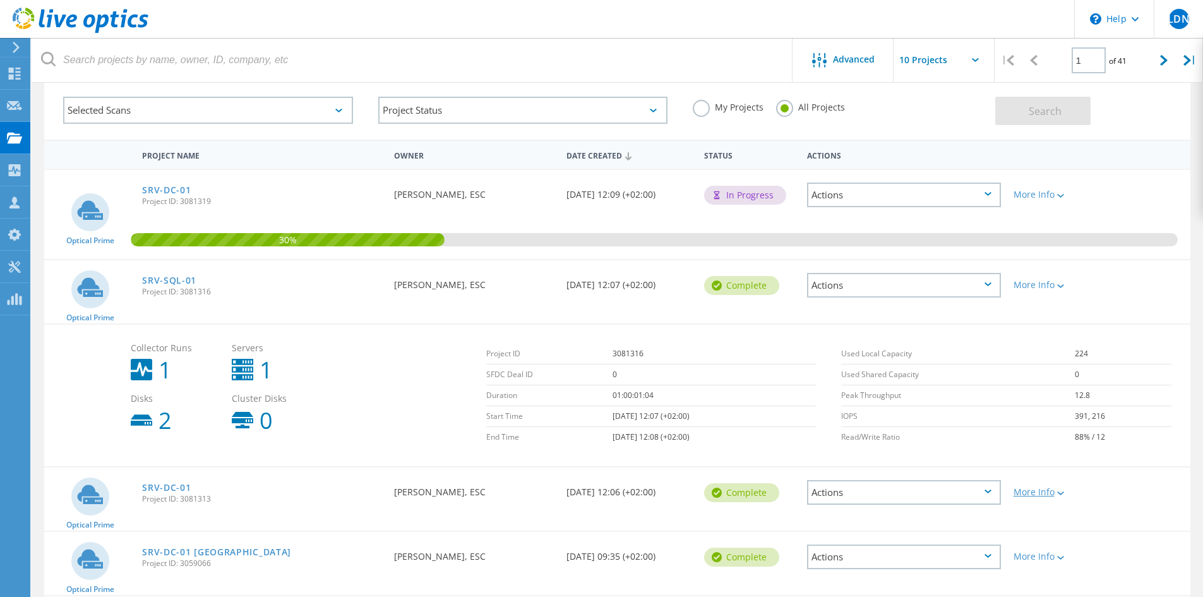
click at [1051, 488] on div "More Info" at bounding box center [1053, 492] width 79 height 9
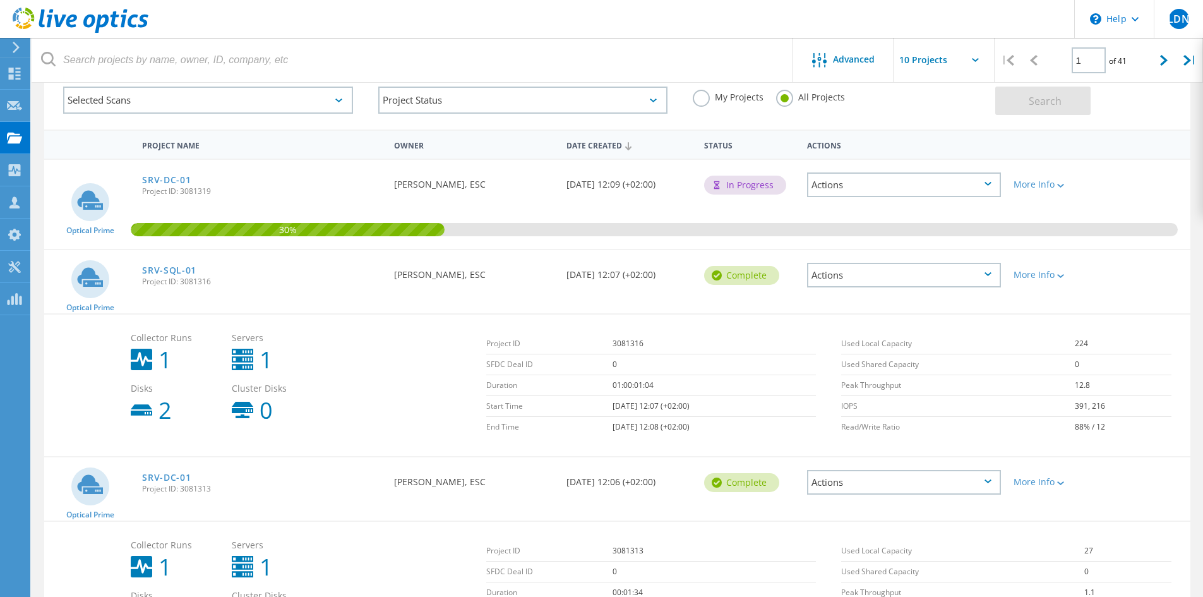
scroll to position [0, 0]
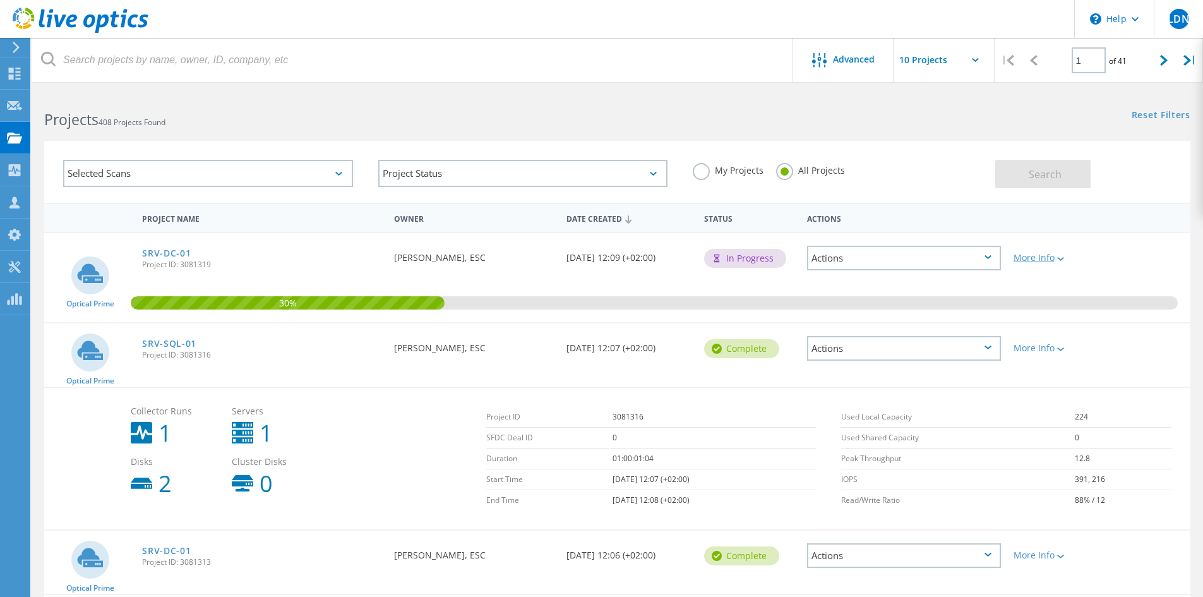
click at [1048, 256] on div "More Info" at bounding box center [1053, 257] width 79 height 9
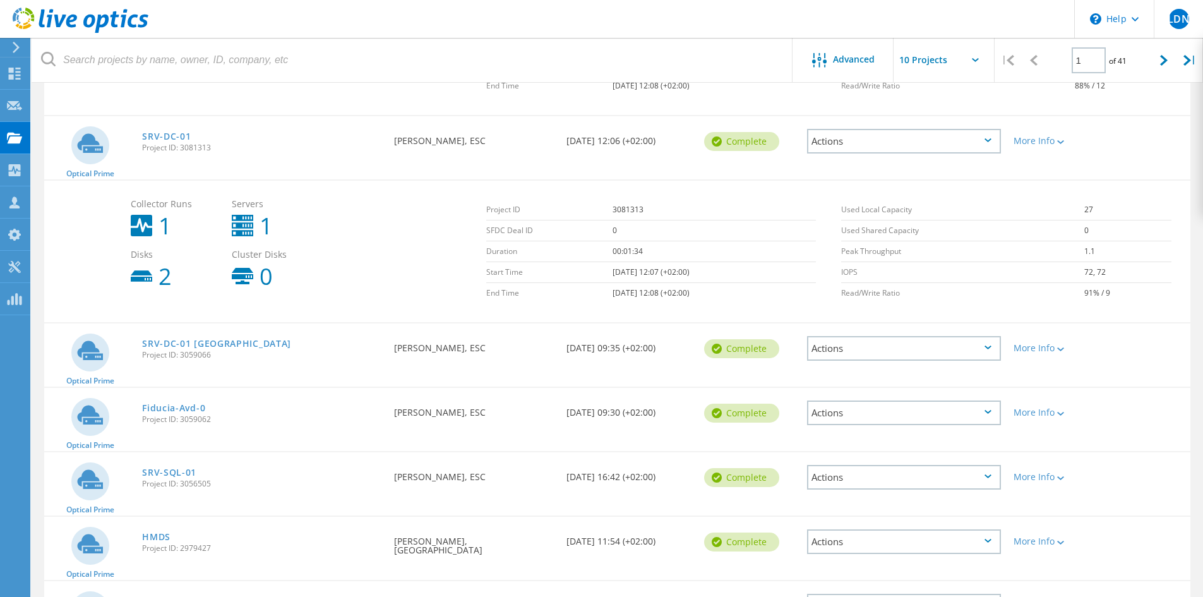
scroll to position [568, 0]
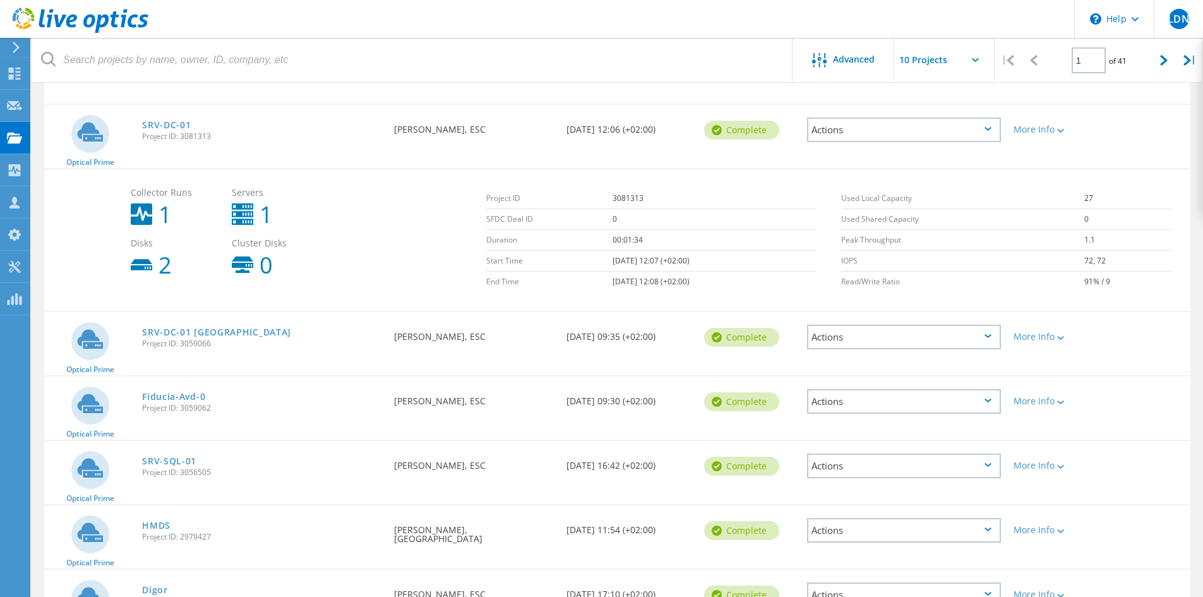
click at [971, 402] on div "Actions" at bounding box center [904, 401] width 194 height 25
click at [881, 392] on div "Project Details" at bounding box center [904, 392] width 191 height 20
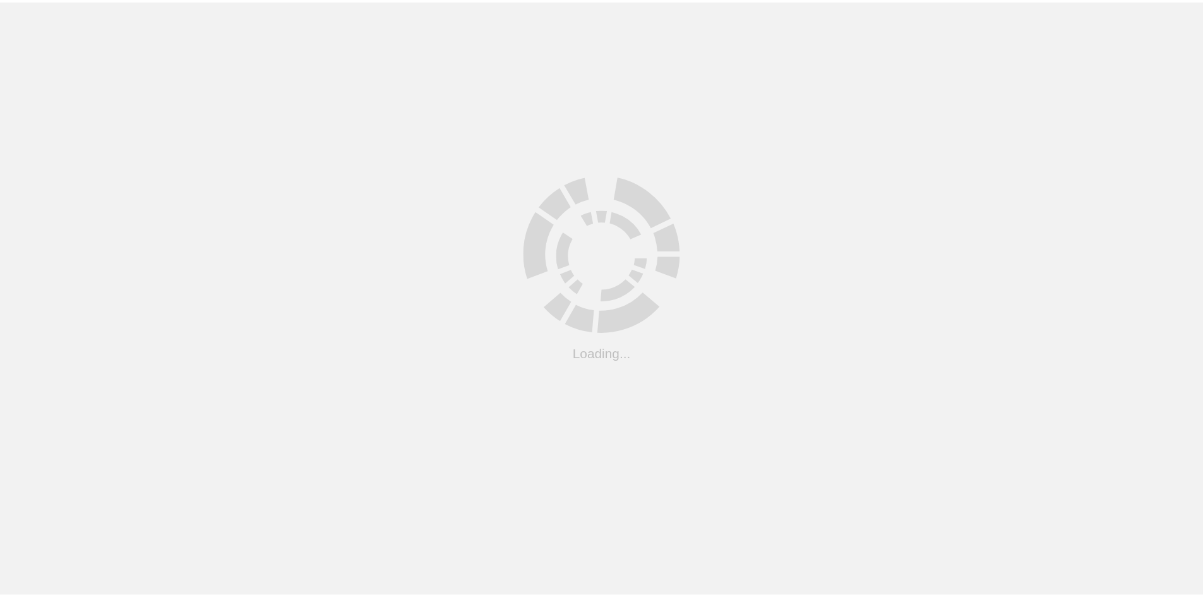
scroll to position [35, 0]
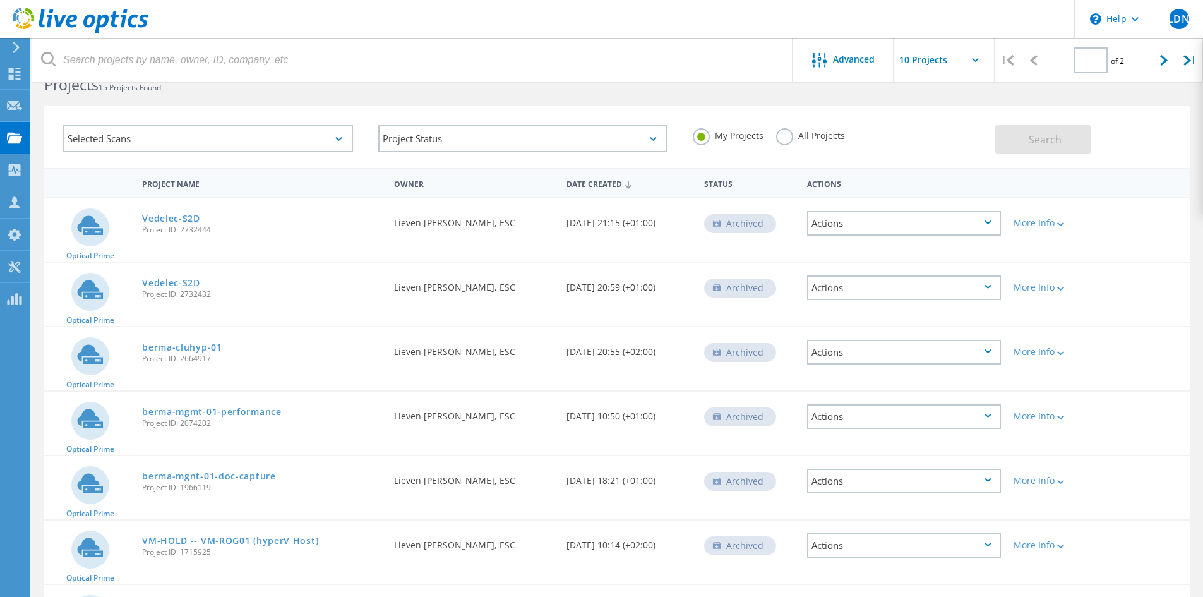
type input "1"
click at [821, 133] on label "All Projects" at bounding box center [810, 134] width 69 height 12
click at [781, 138] on label "All Projects" at bounding box center [810, 134] width 69 height 12
click at [0, 0] on input "All Projects" at bounding box center [0, 0] width 0 height 0
click at [1004, 146] on button "Search" at bounding box center [1042, 139] width 95 height 28
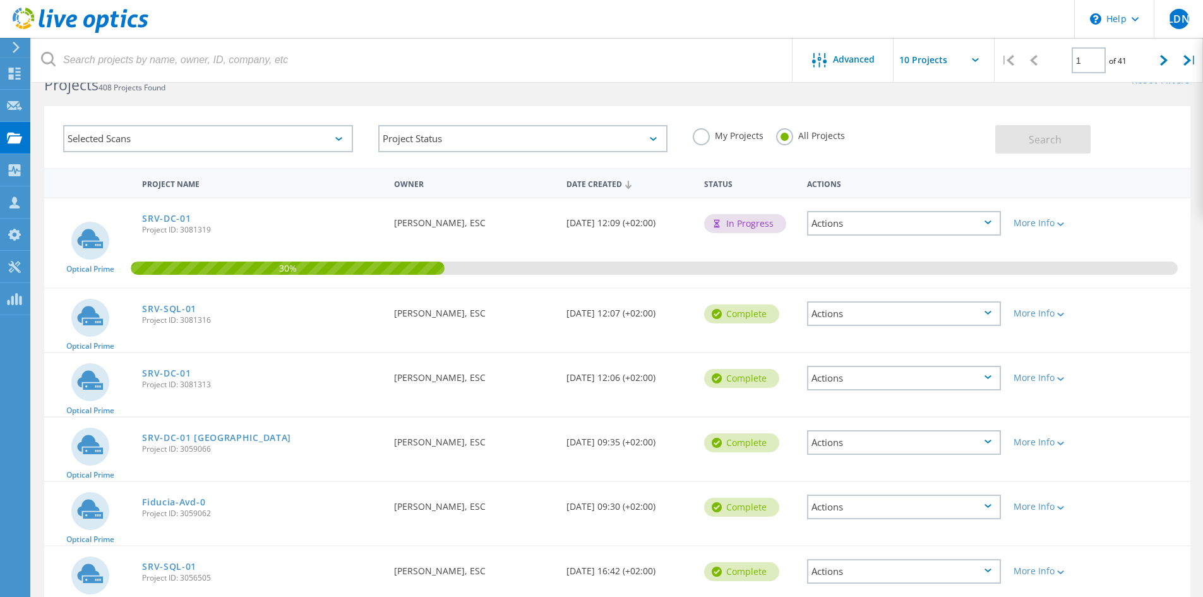
click at [838, 505] on div "Actions" at bounding box center [904, 507] width 194 height 25
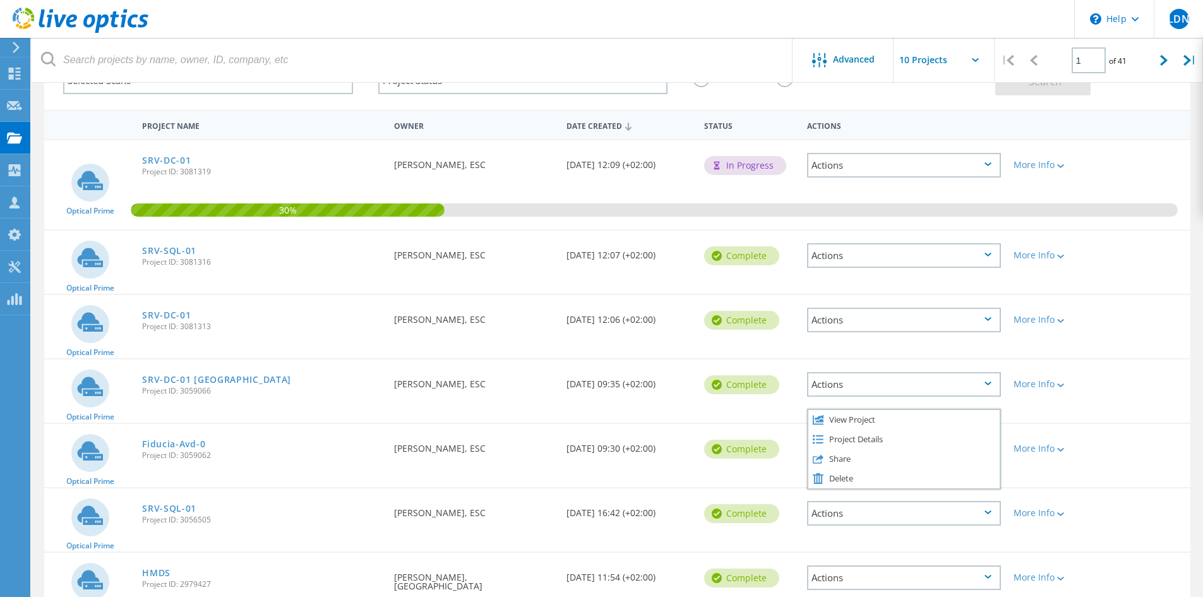
scroll to position [161, 0]
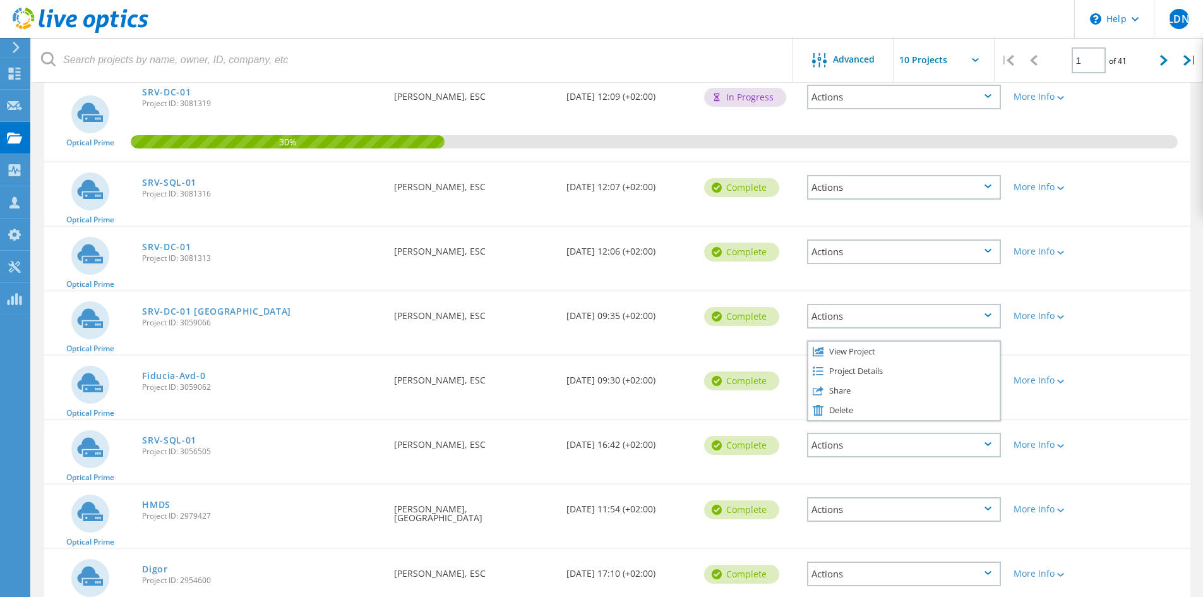
click at [677, 472] on div "Optical Prime SRV-SQL-01 Project ID: 3056505 Requested By Frederik Govaert, ESC…" at bounding box center [617, 451] width 1146 height 63
click at [860, 386] on div "Actions" at bounding box center [904, 380] width 194 height 25
click at [846, 374] on div "Project Details" at bounding box center [904, 371] width 191 height 20
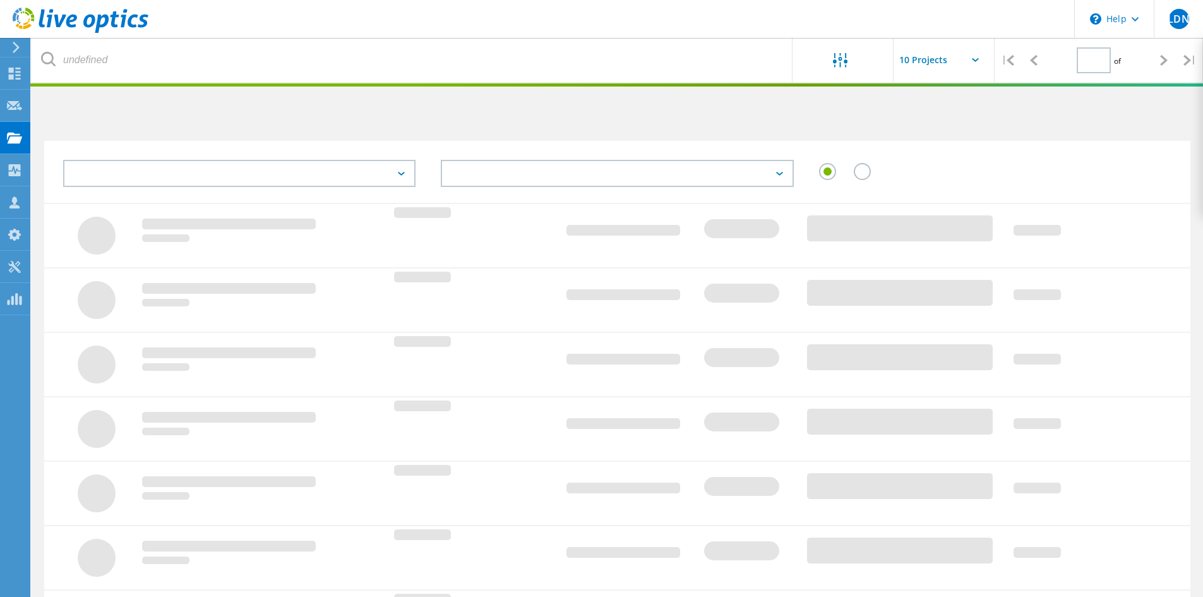
type input "1"
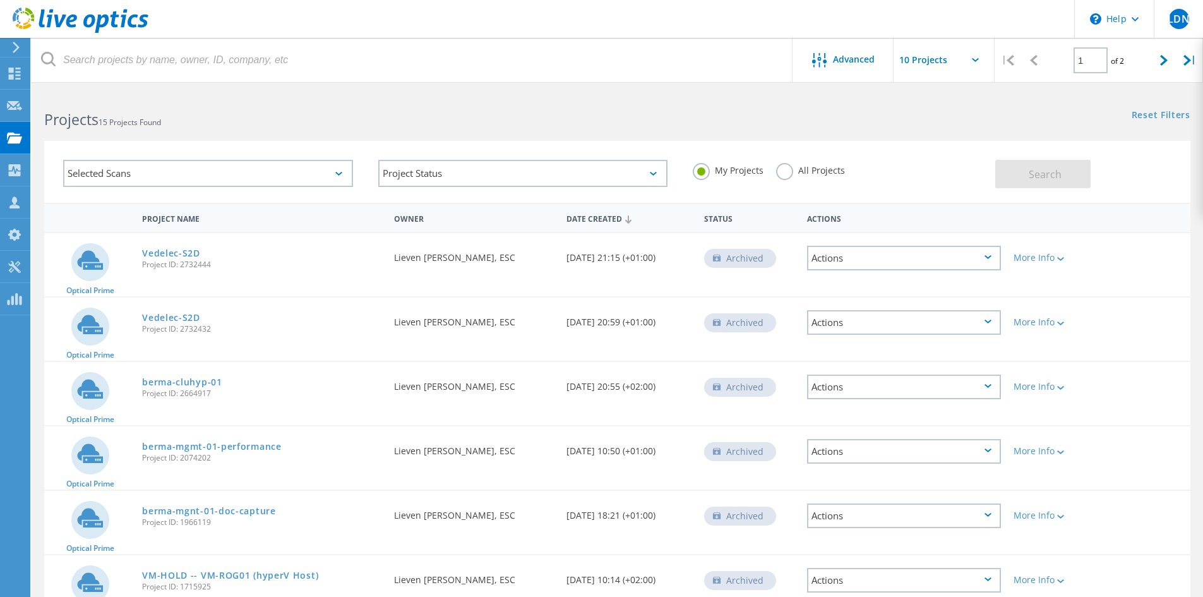
click at [794, 169] on label "All Projects" at bounding box center [810, 169] width 69 height 12
click at [0, 0] on input "All Projects" at bounding box center [0, 0] width 0 height 0
click at [1019, 165] on button "Search" at bounding box center [1042, 174] width 95 height 28
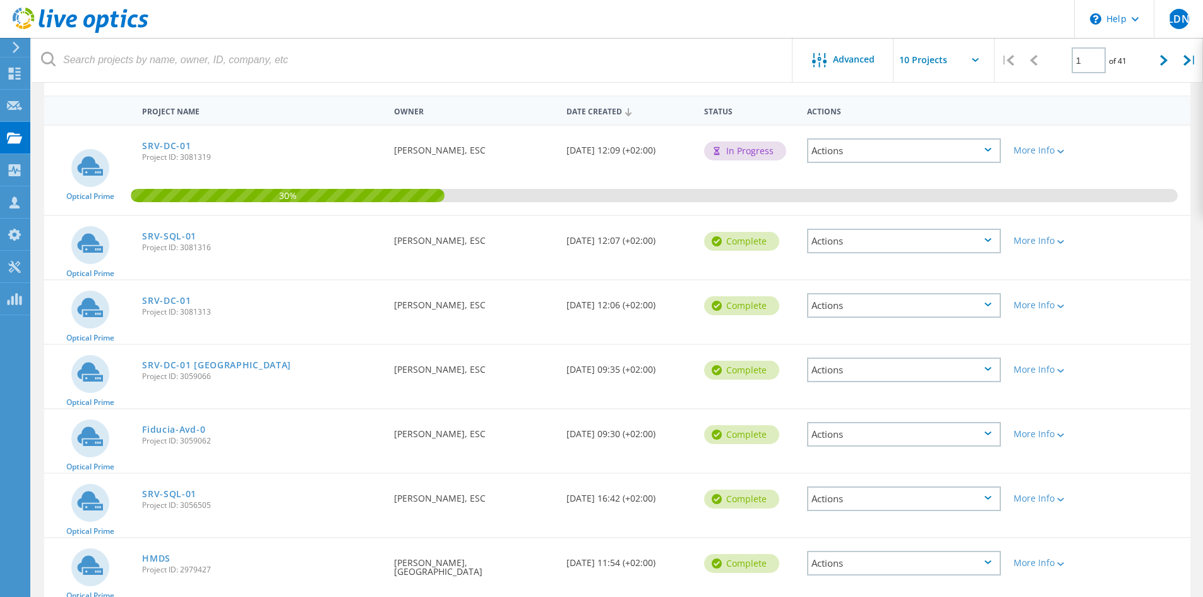
scroll to position [126, 0]
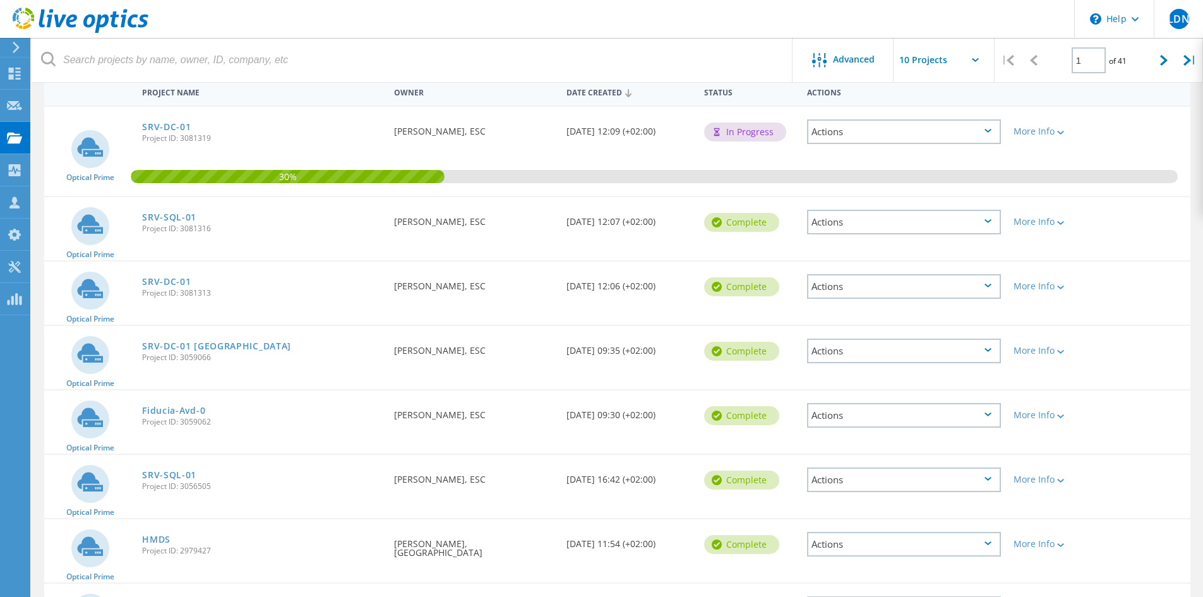
click at [825, 348] on div "Actions" at bounding box center [904, 351] width 194 height 25
click at [845, 344] on div "Project Details" at bounding box center [904, 342] width 191 height 20
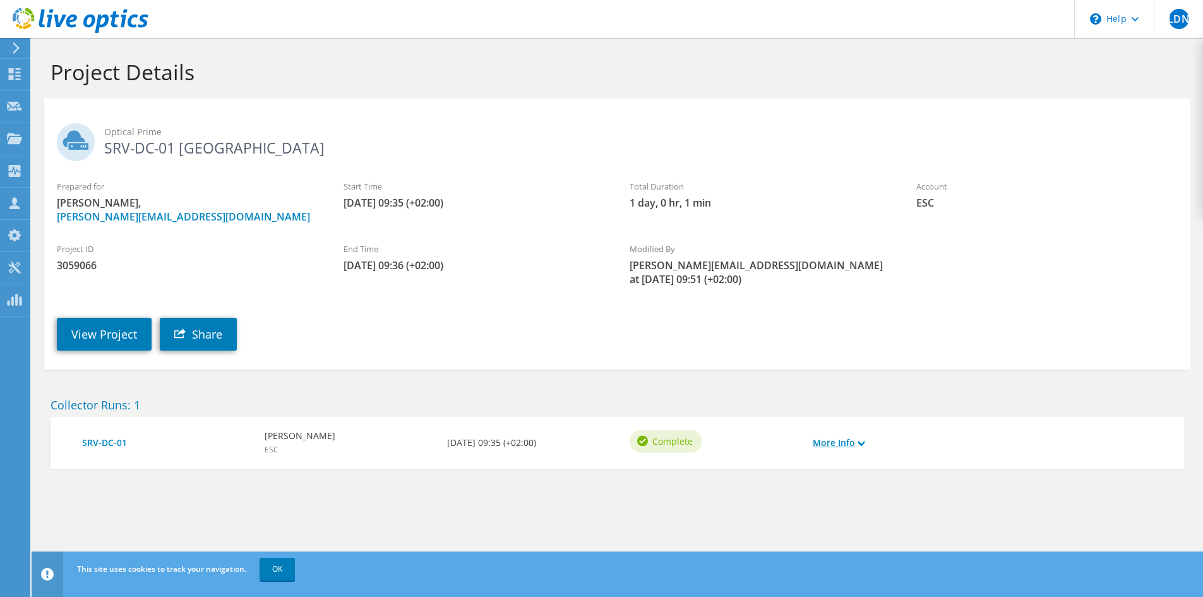
click at [861, 445] on icon at bounding box center [861, 443] width 6 height 6
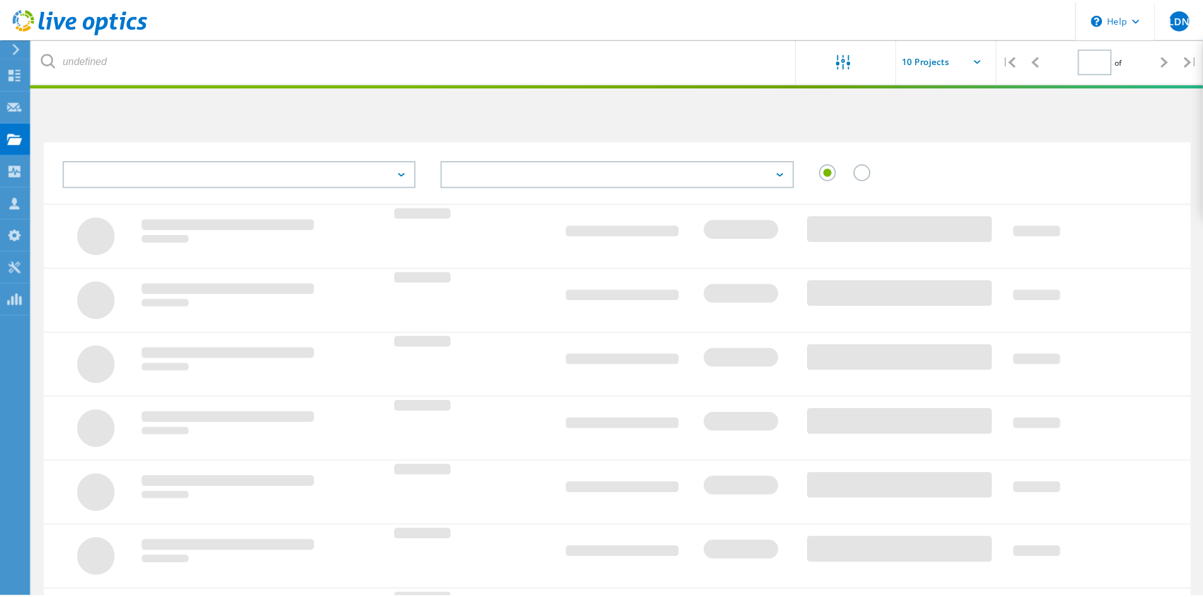
scroll to position [35, 0]
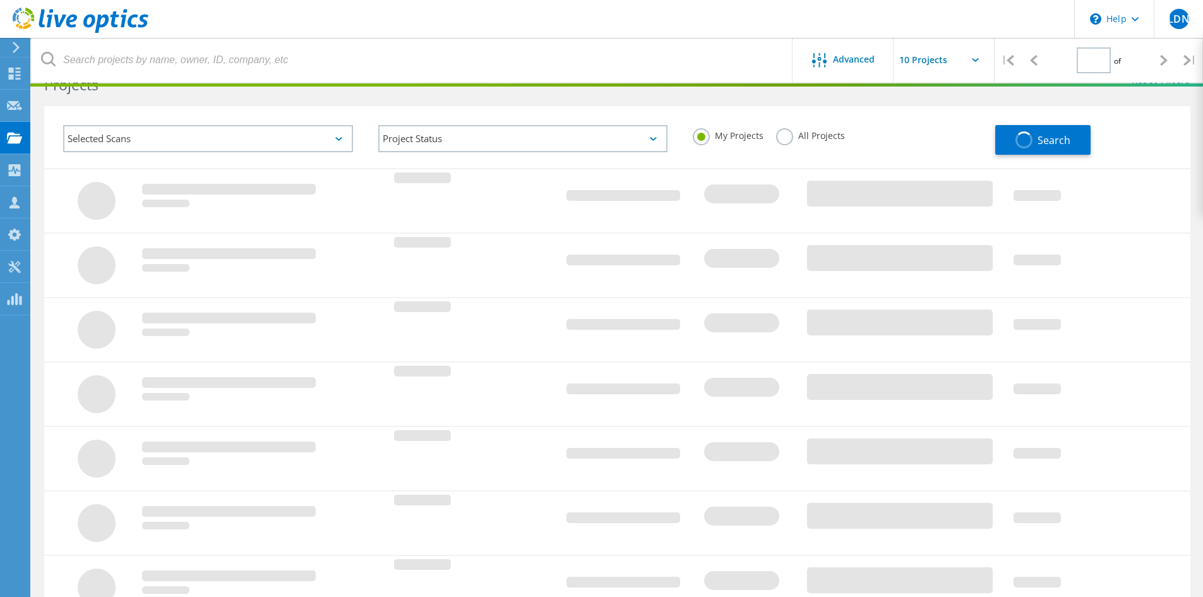
type input "1"
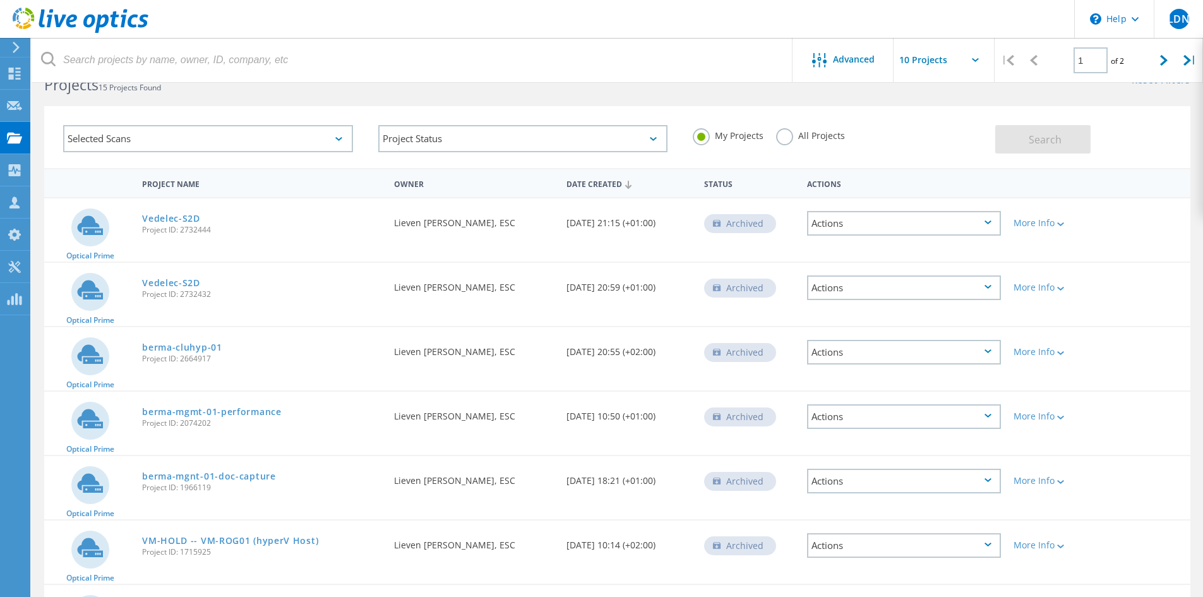
click at [798, 142] on div "All Projects" at bounding box center [810, 137] width 69 height 18
click at [774, 143] on div "My Projects All Projects" at bounding box center [837, 135] width 315 height 47
click at [791, 142] on div "All Projects" at bounding box center [810, 137] width 69 height 18
click at [778, 137] on label "All Projects" at bounding box center [810, 134] width 69 height 12
click at [0, 0] on input "All Projects" at bounding box center [0, 0] width 0 height 0
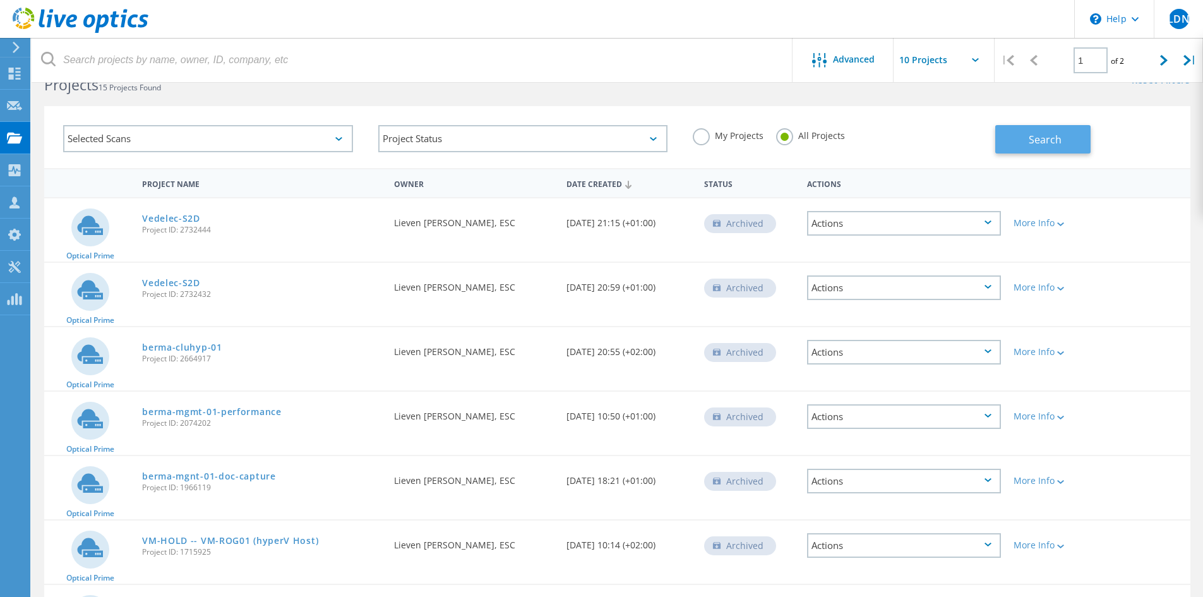
click at [1019, 146] on button "Search" at bounding box center [1042, 139] width 95 height 28
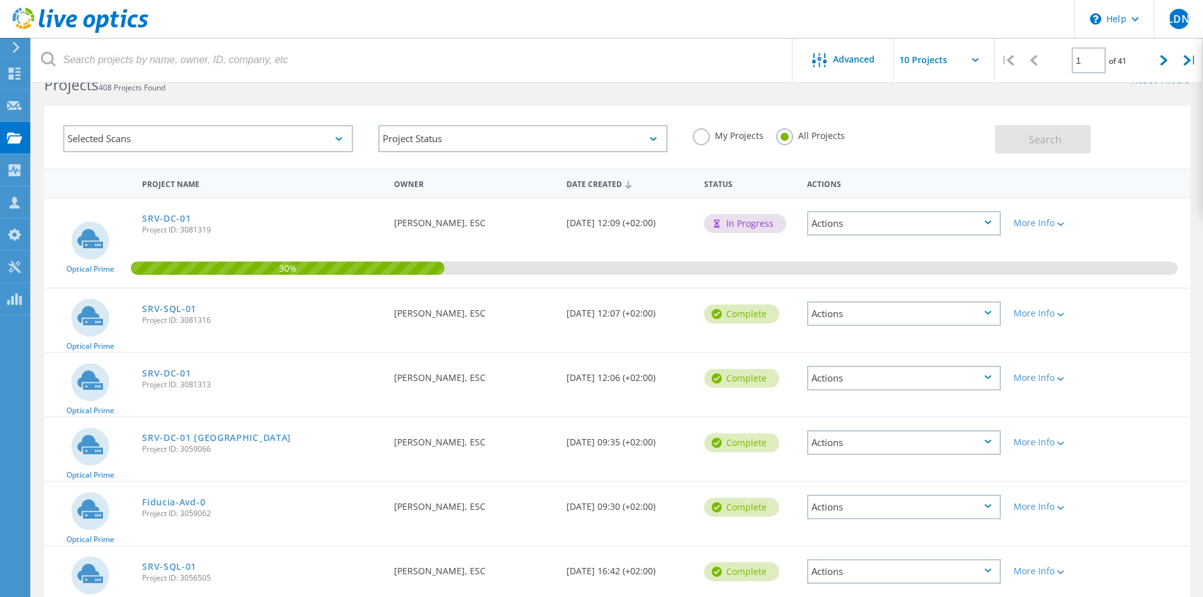
click at [848, 373] on div "Actions" at bounding box center [904, 378] width 194 height 25
click at [846, 375] on div "Project Details" at bounding box center [904, 369] width 191 height 20
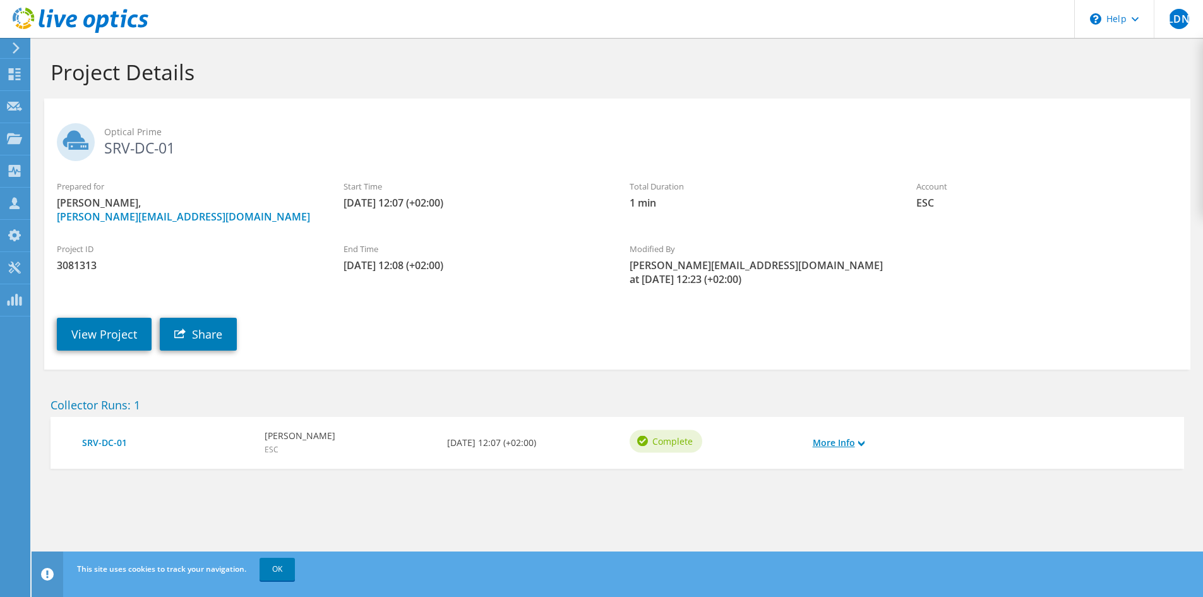
click at [838, 434] on div "More Info" at bounding box center [853, 443] width 92 height 27
click at [838, 445] on link "More Info" at bounding box center [839, 443] width 52 height 14
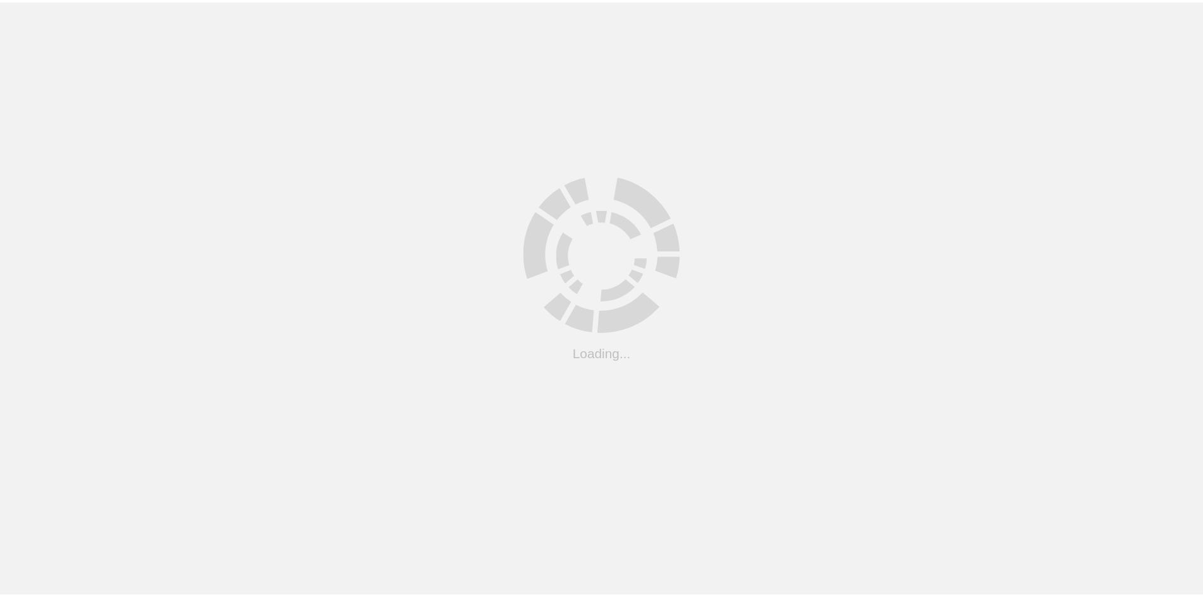
scroll to position [35, 0]
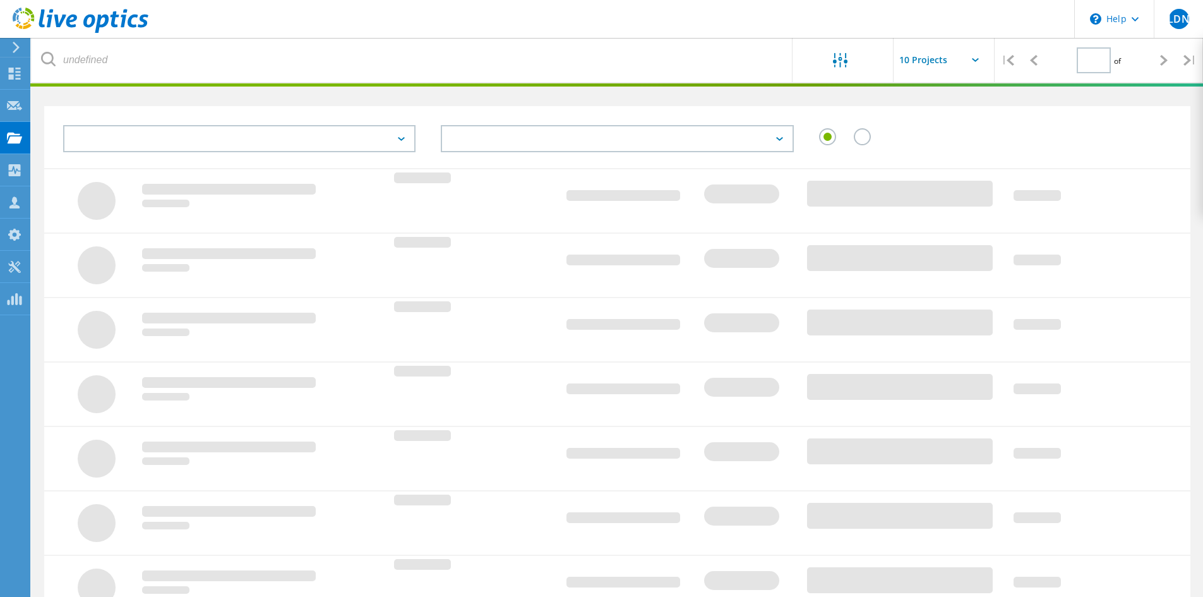
type input "1"
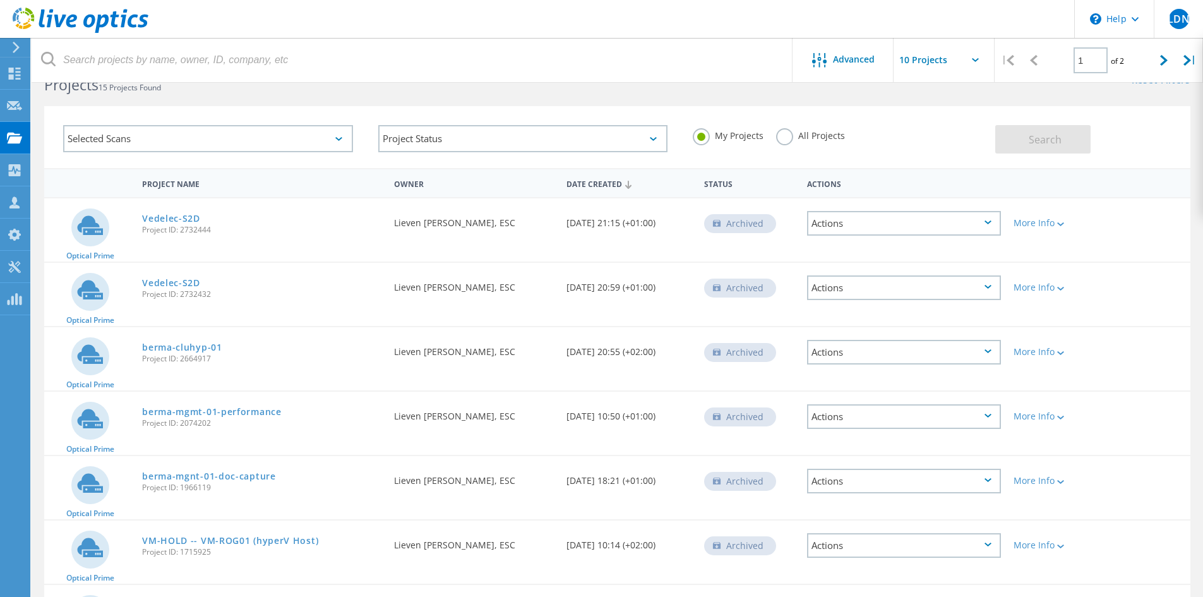
click at [803, 140] on label "All Projects" at bounding box center [810, 134] width 69 height 12
click at [0, 0] on input "All Projects" at bounding box center [0, 0] width 0 height 0
click at [1037, 131] on button "Search" at bounding box center [1042, 139] width 95 height 28
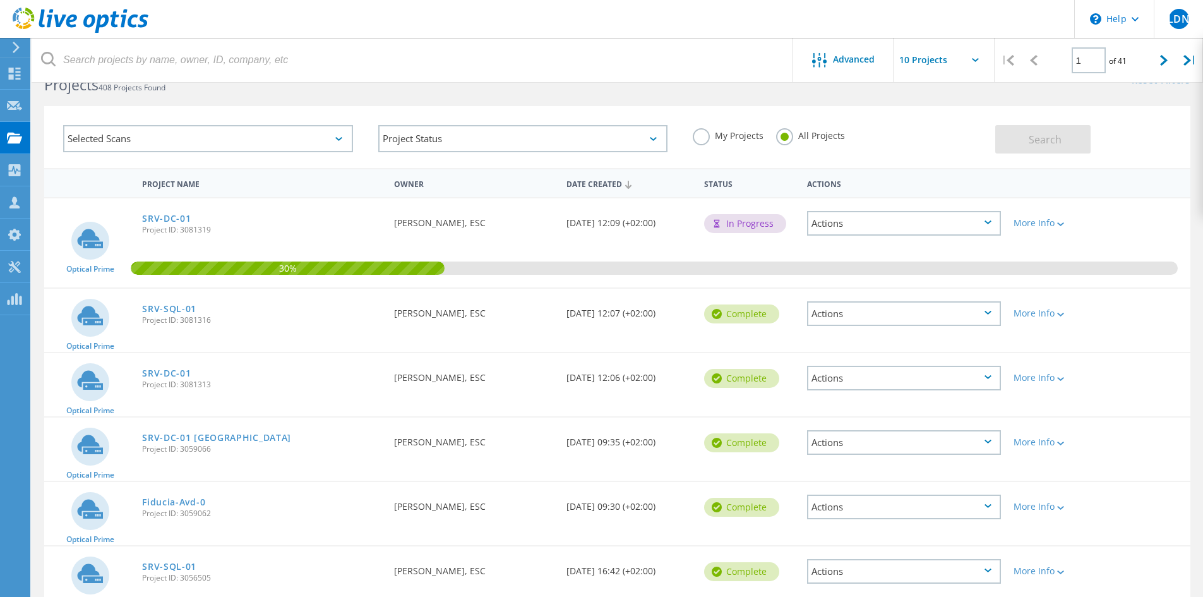
click at [829, 318] on div "Actions" at bounding box center [904, 313] width 194 height 25
click at [841, 305] on div "Project Details" at bounding box center [904, 304] width 191 height 20
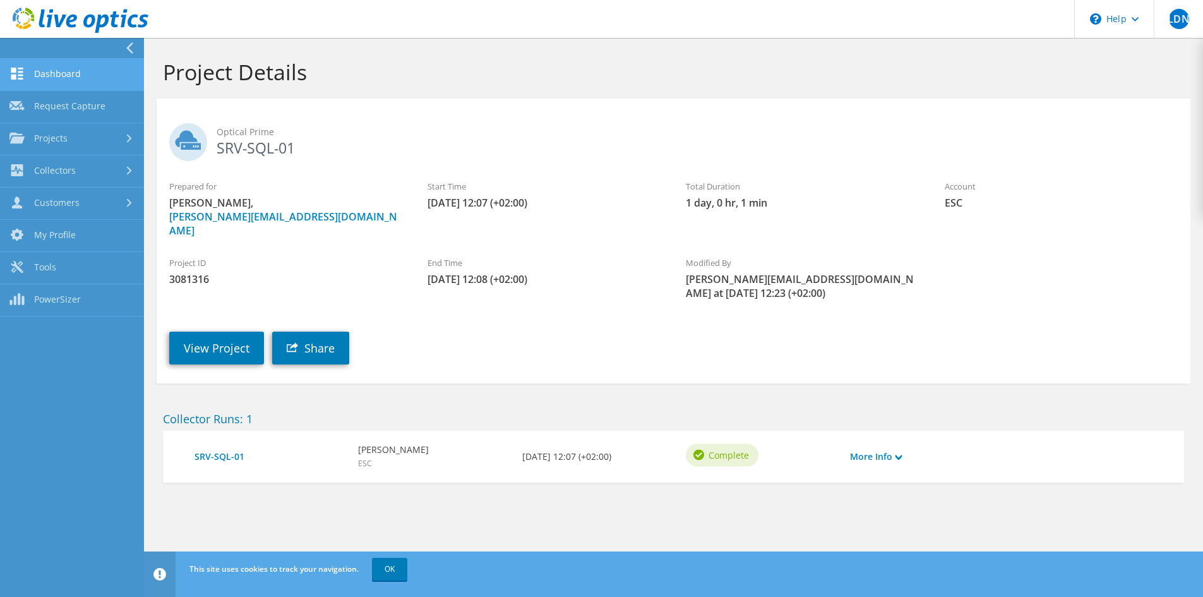
click at [66, 76] on link "Dashboard" at bounding box center [72, 75] width 144 height 32
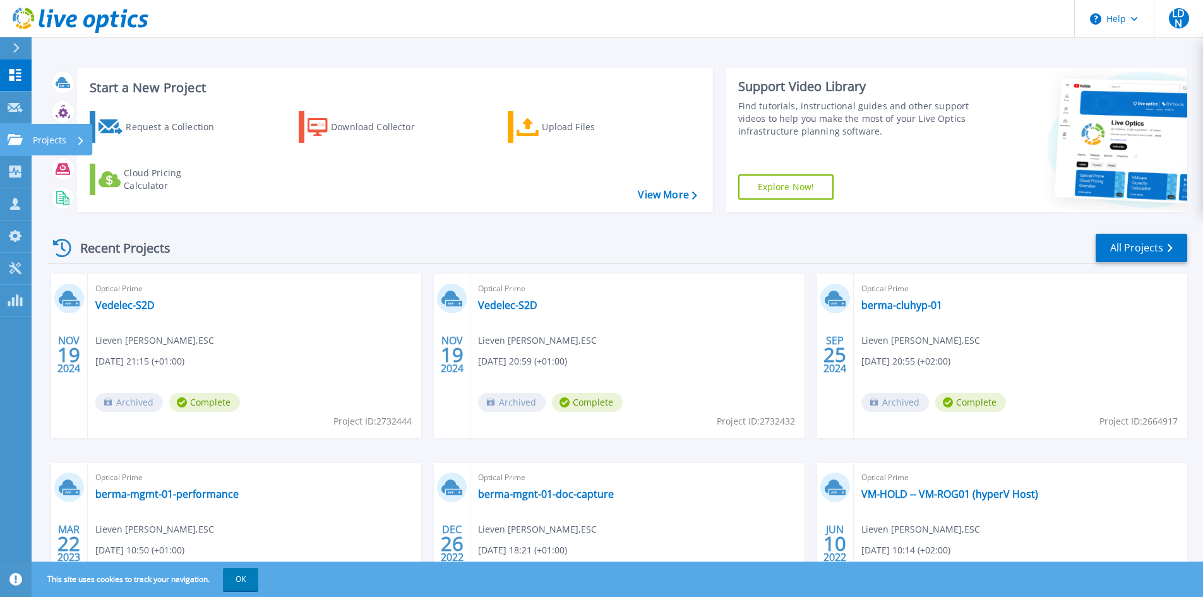
click at [20, 138] on icon at bounding box center [15, 139] width 15 height 11
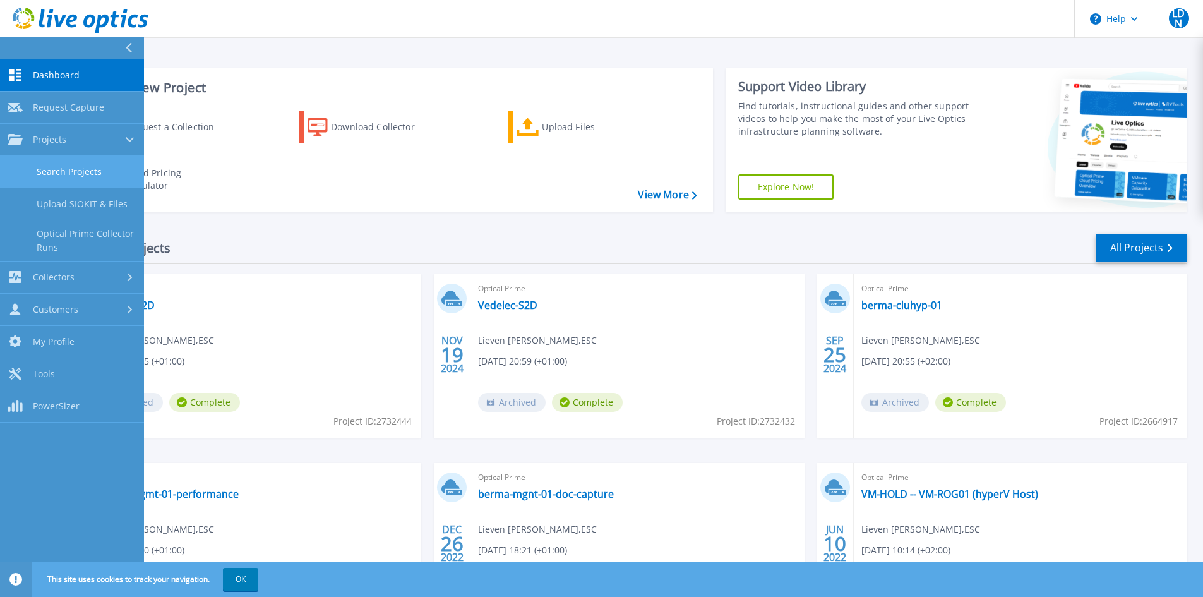
click at [66, 164] on link "Search Projects" at bounding box center [72, 172] width 144 height 32
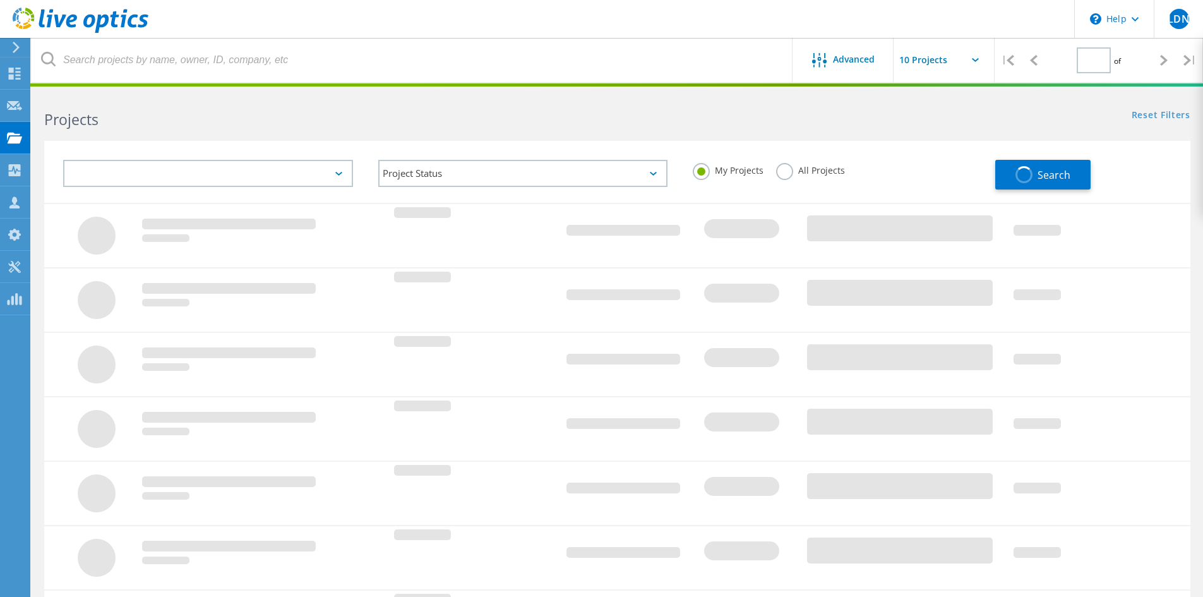
type input "1"
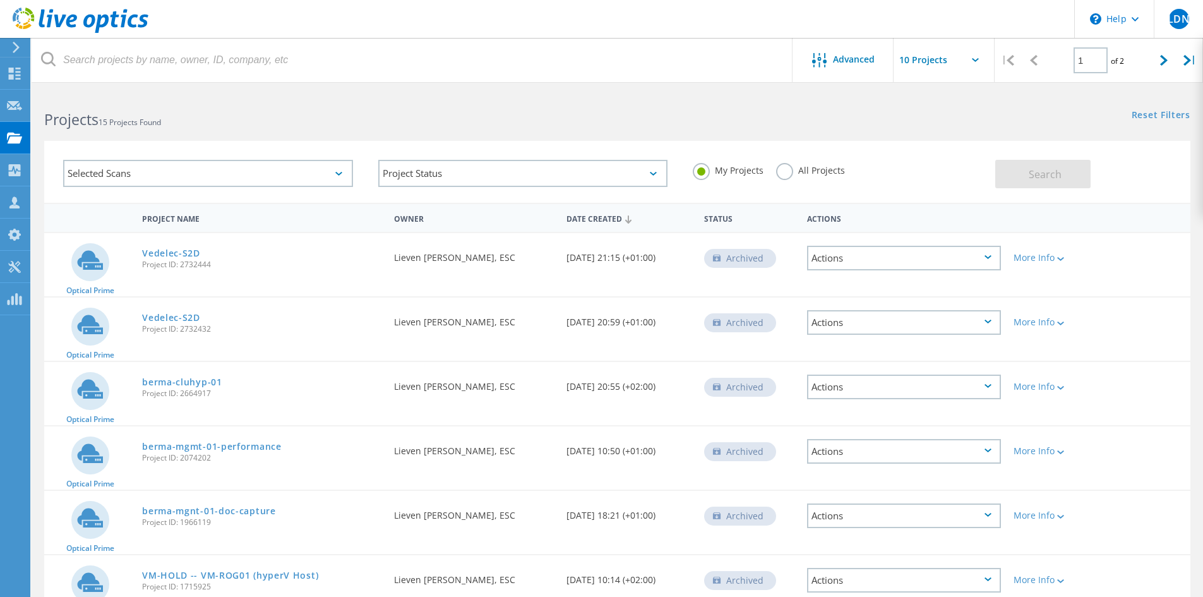
click at [800, 170] on label "All Projects" at bounding box center [810, 169] width 69 height 12
click at [0, 0] on input "All Projects" at bounding box center [0, 0] width 0 height 0
click at [858, 250] on div "Actions" at bounding box center [904, 258] width 194 height 25
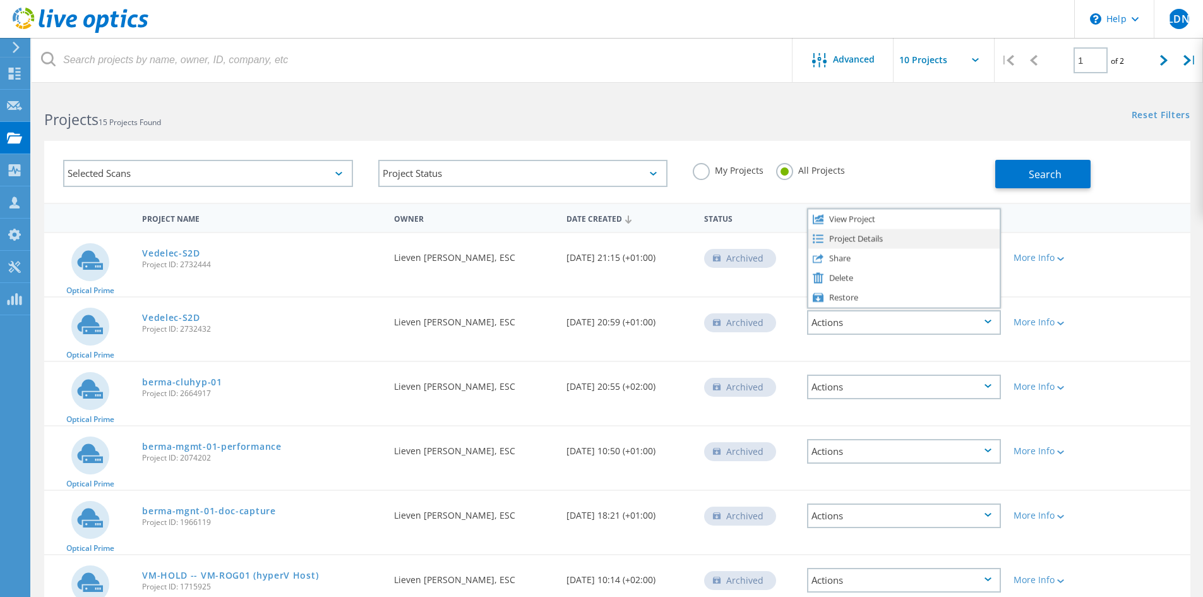
click at [853, 244] on div "Project Details" at bounding box center [904, 239] width 191 height 20
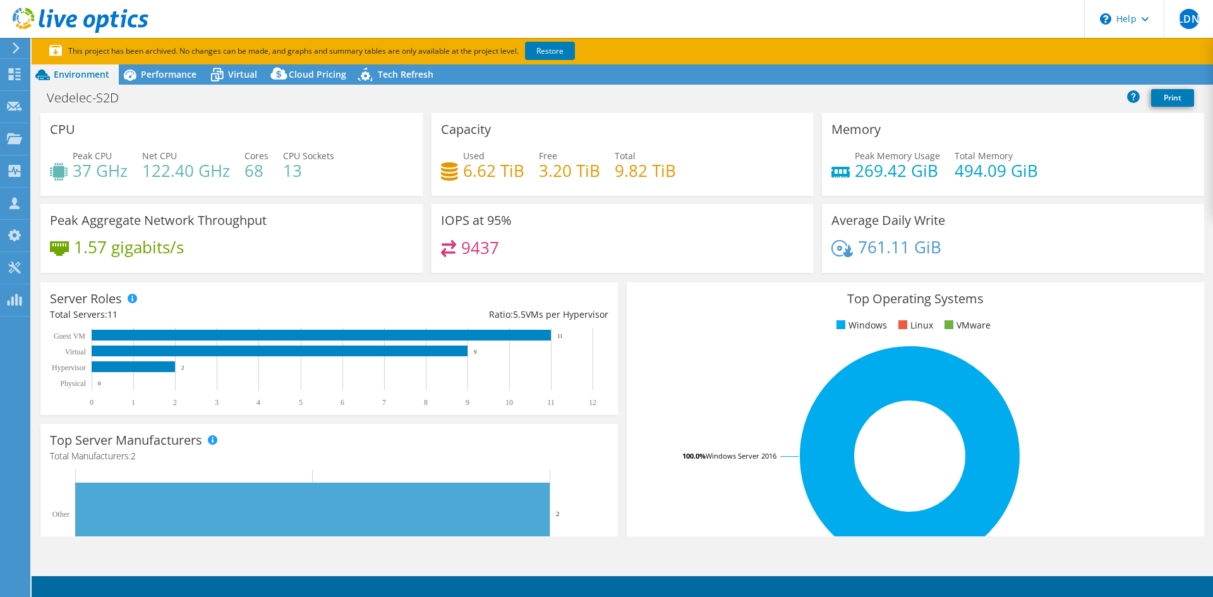
select select "USD"
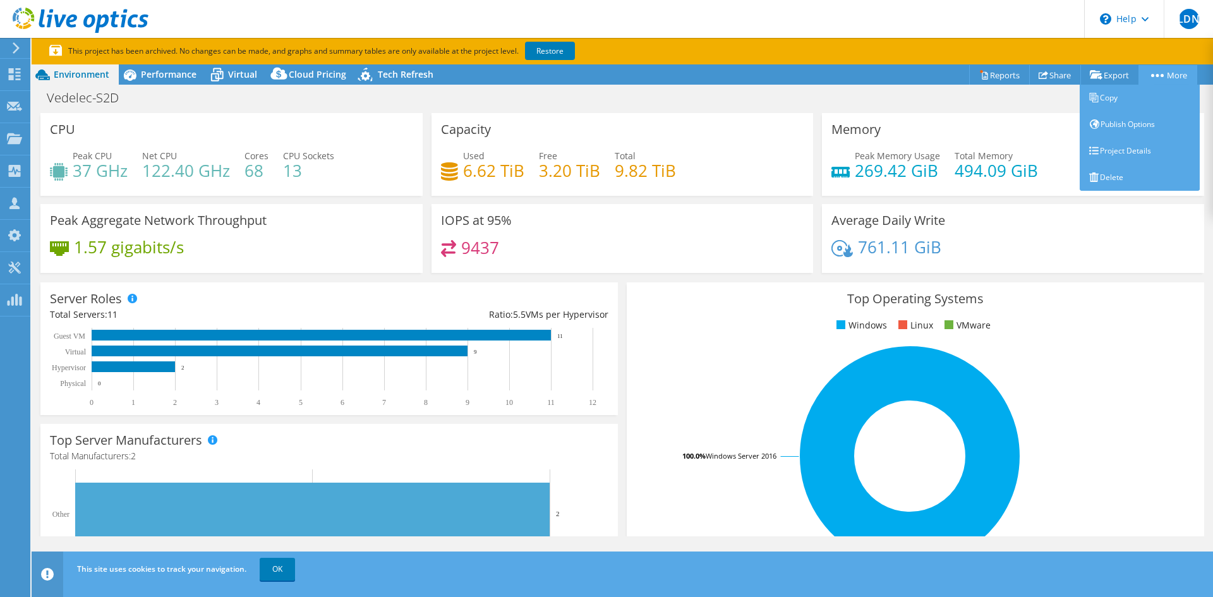
click at [1171, 80] on link "More" at bounding box center [1167, 75] width 59 height 20
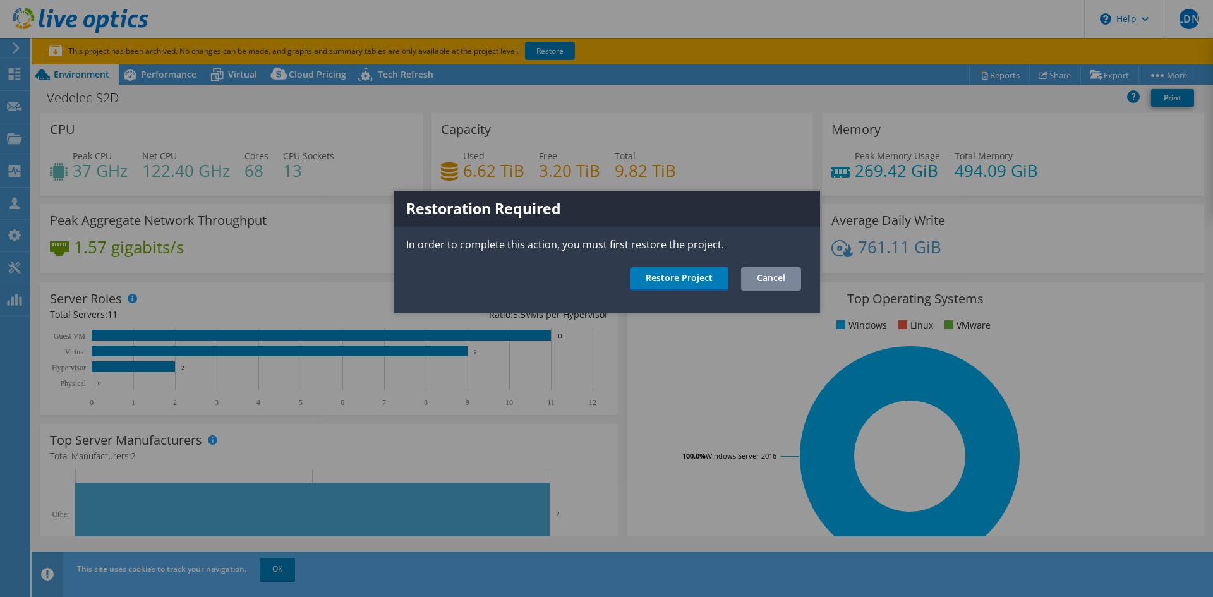
click at [758, 274] on link "Cancel" at bounding box center [771, 278] width 60 height 23
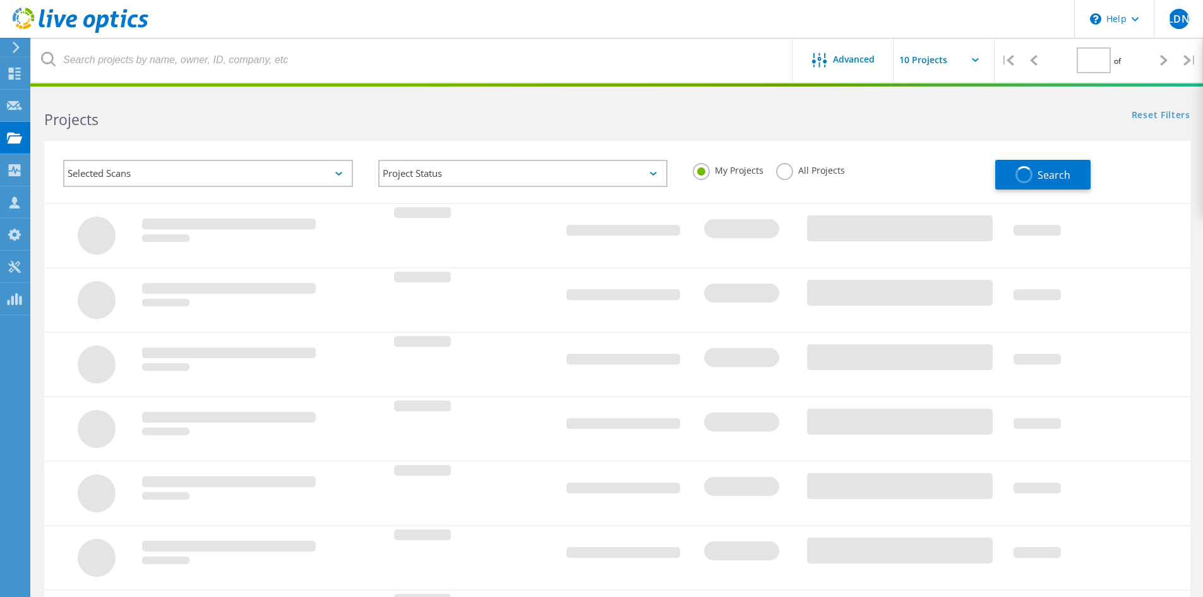
type input "1"
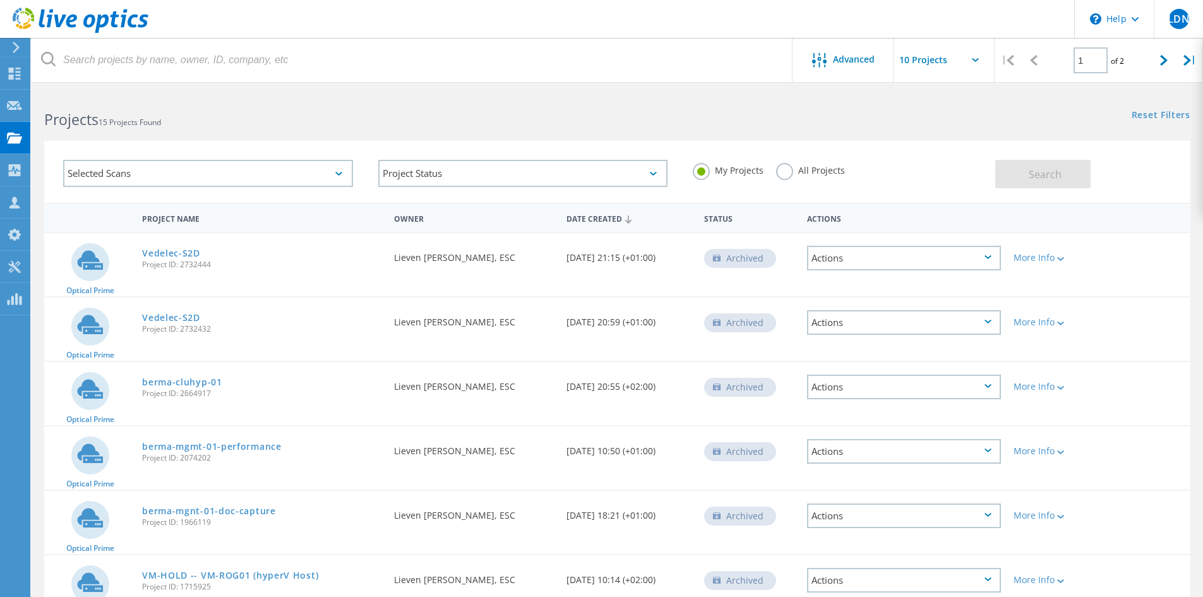
click at [779, 174] on label "All Projects" at bounding box center [810, 169] width 69 height 12
click at [0, 0] on input "All Projects" at bounding box center [0, 0] width 0 height 0
click at [1001, 174] on button "Search" at bounding box center [1042, 174] width 95 height 28
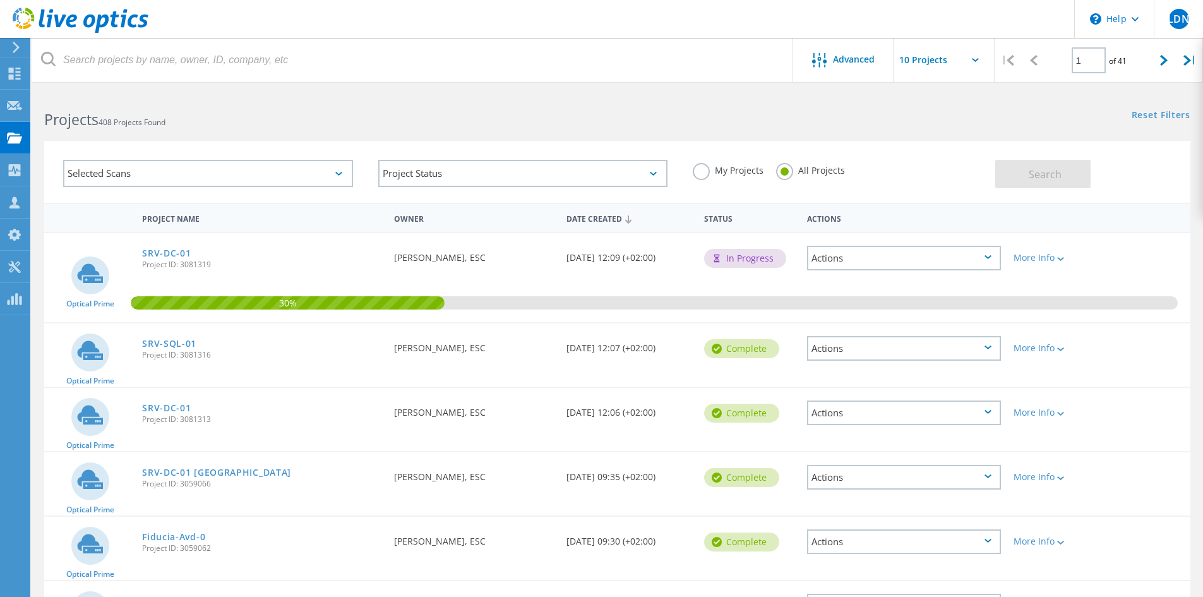
click at [889, 256] on div "Actions" at bounding box center [904, 258] width 194 height 25
click at [857, 259] on div "Project Details" at bounding box center [904, 258] width 191 height 20
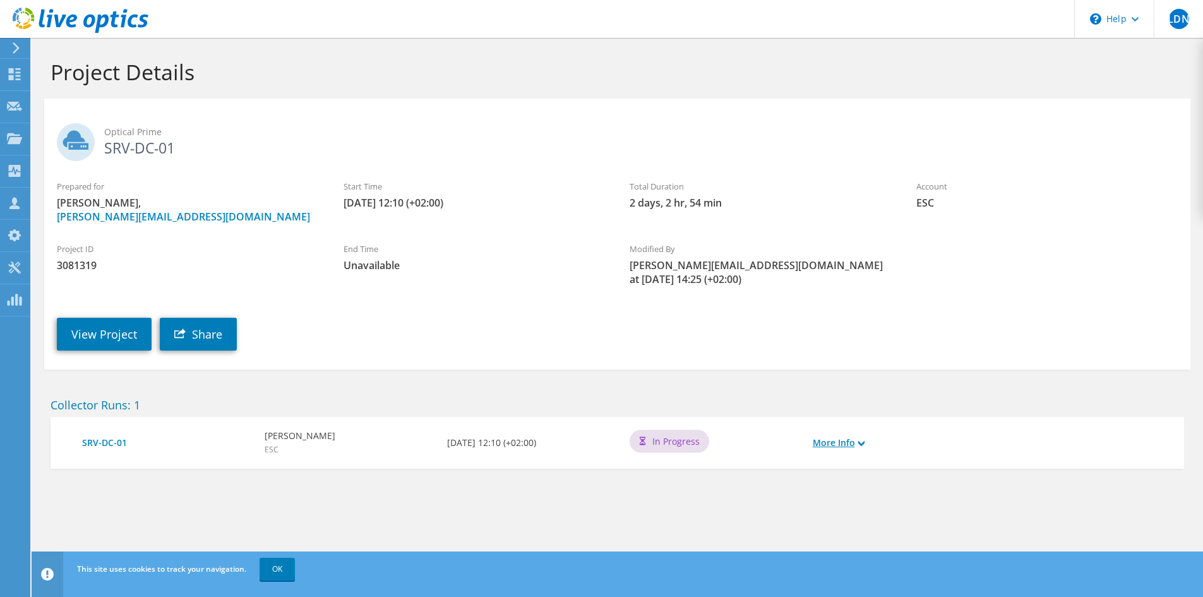
click at [855, 443] on link "More Info" at bounding box center [839, 443] width 52 height 14
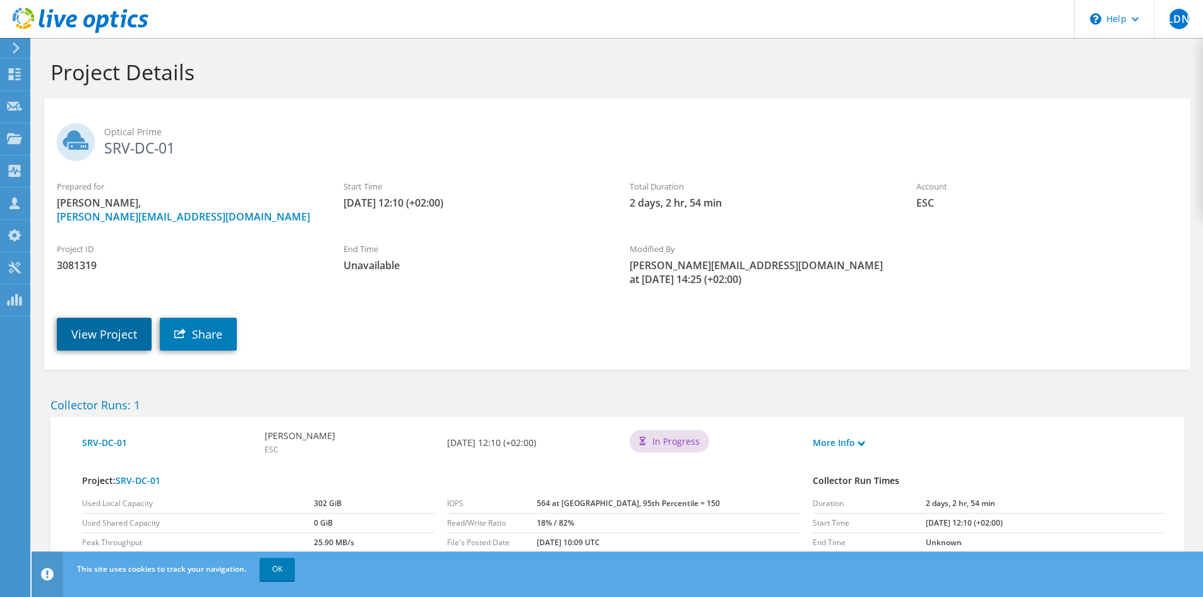
click at [131, 344] on link "View Project" at bounding box center [104, 334] width 95 height 33
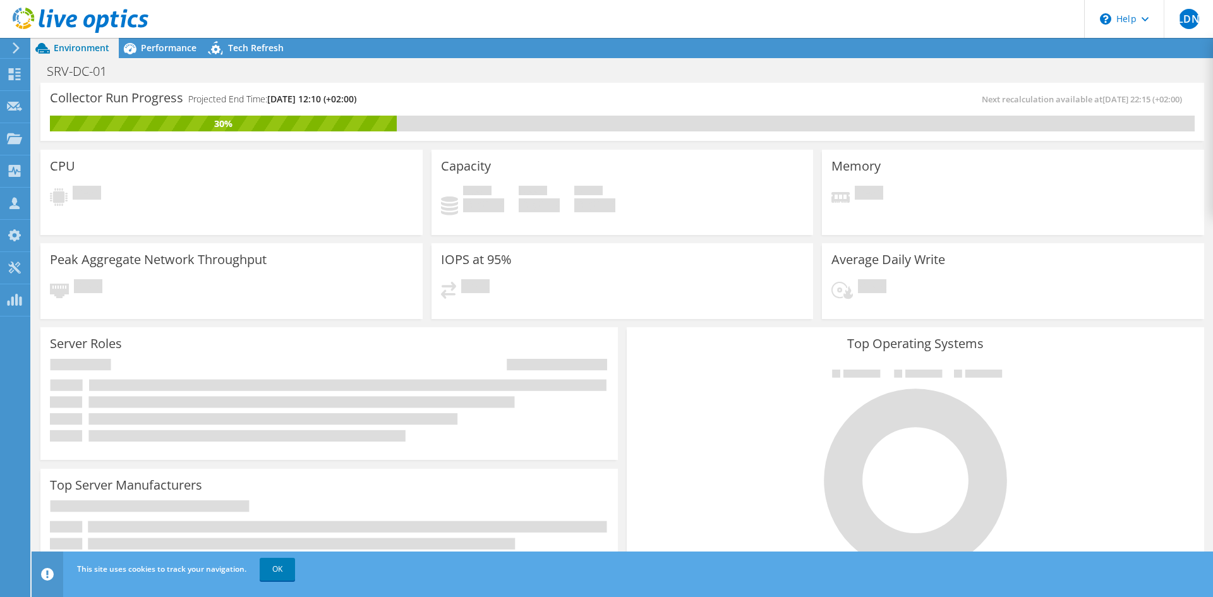
scroll to position [356, 0]
click at [165, 50] on span "Performance" at bounding box center [169, 48] width 56 height 12
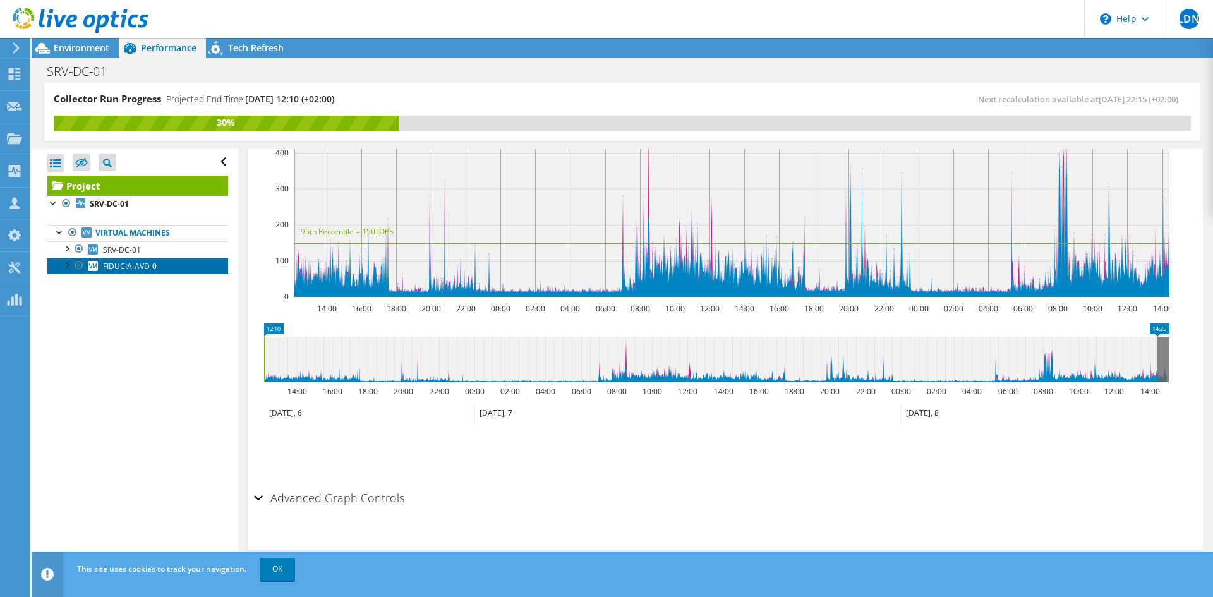
click at [112, 270] on span "FIDUCIA-AVD-0" at bounding box center [130, 266] width 54 height 11
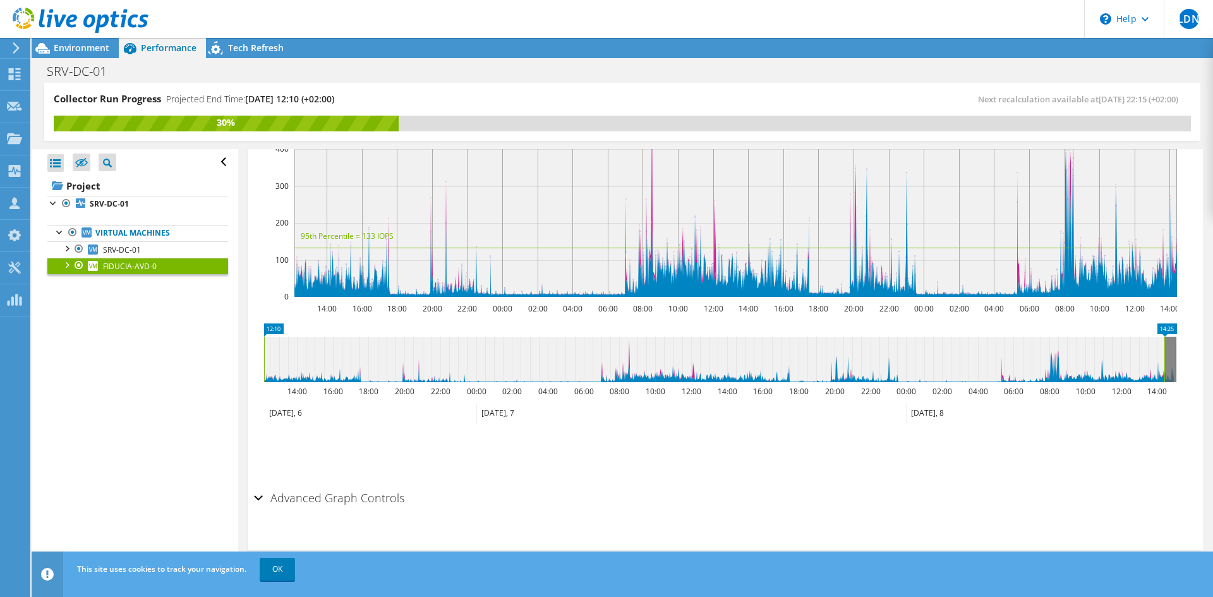
scroll to position [311, 0]
click at [18, 140] on use at bounding box center [14, 138] width 15 height 11
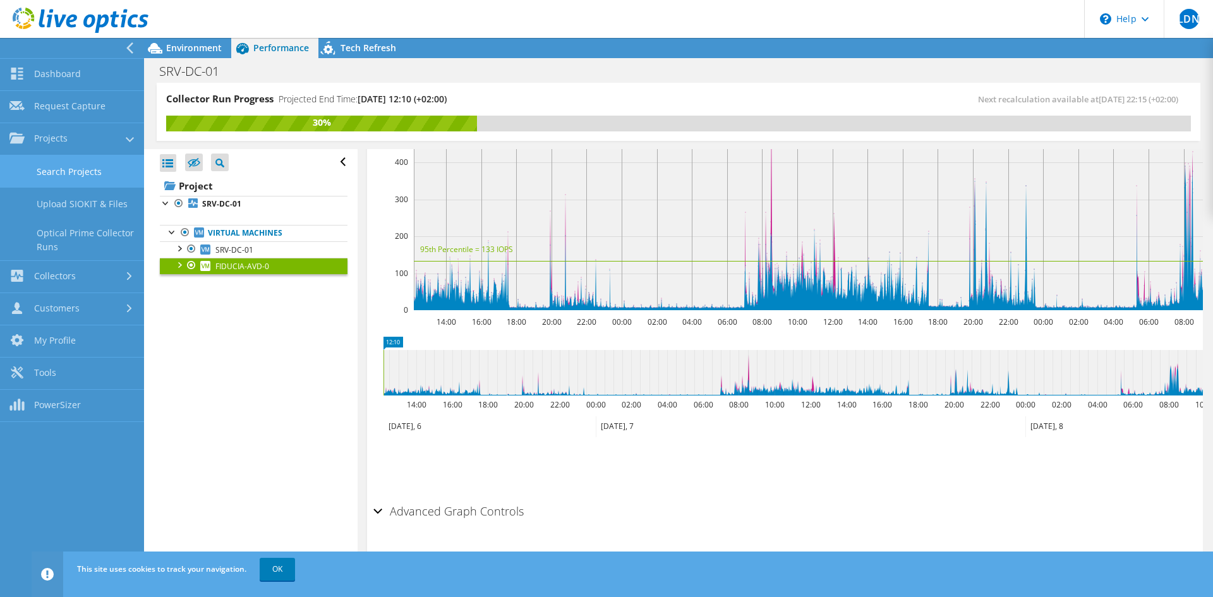
click at [78, 172] on link "Search Projects" at bounding box center [72, 171] width 144 height 32
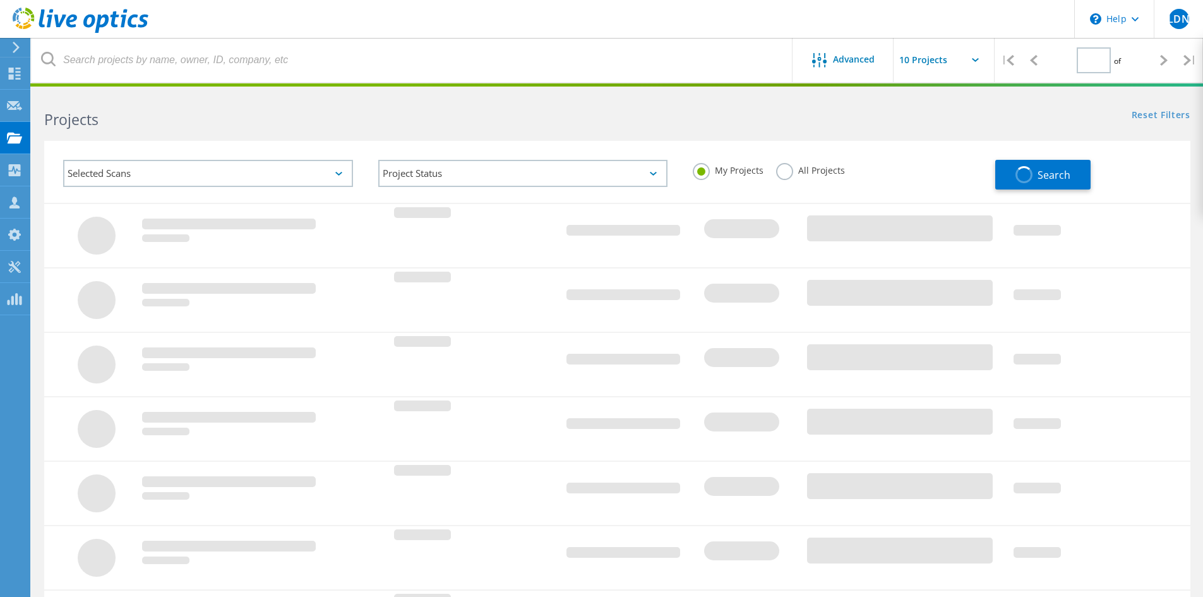
type input "1"
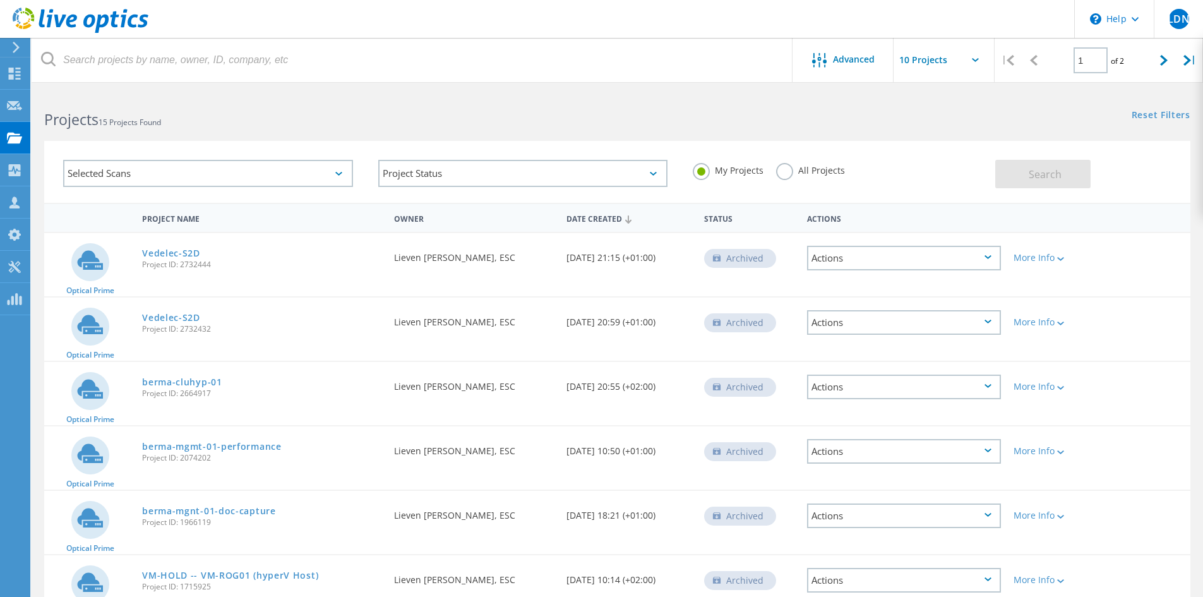
click at [793, 167] on label "All Projects" at bounding box center [810, 169] width 69 height 12
click at [0, 0] on input "All Projects" at bounding box center [0, 0] width 0 height 0
click at [1024, 172] on button "Search" at bounding box center [1042, 174] width 95 height 28
